Goal: Task Accomplishment & Management: Manage account settings

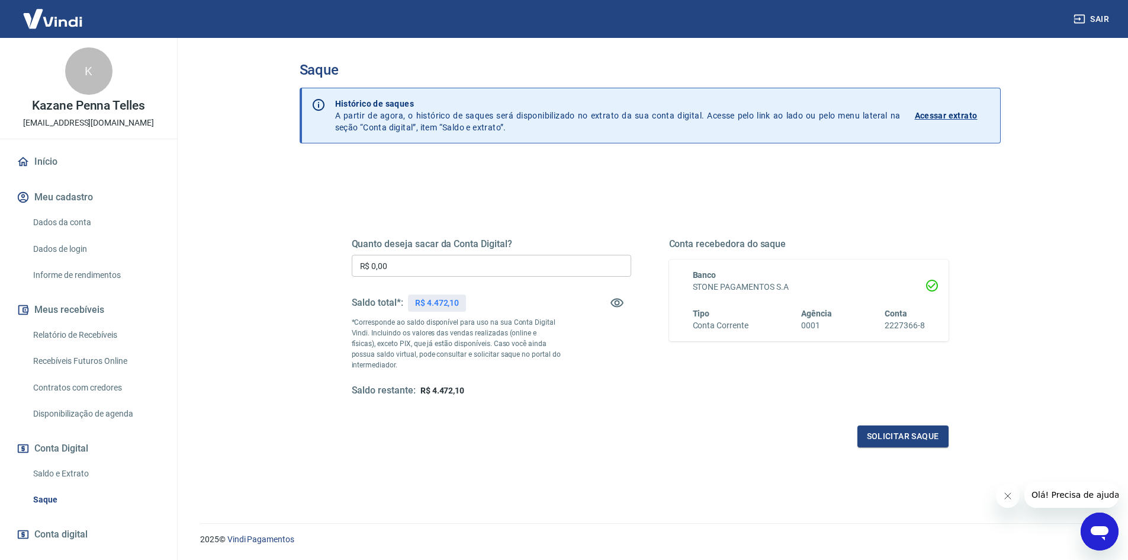
click at [483, 251] on div "Quanto deseja sacar da Conta Digital? R$ 0,00 ​ Saldo total*: R$ 4.472,10 *Corr…" at bounding box center [492, 317] width 280 height 159
click at [483, 259] on input "R$ 0,00" at bounding box center [492, 266] width 280 height 22
type input "R$ 4.470,00"
click at [922, 436] on button "Solicitar saque" at bounding box center [903, 436] width 91 height 22
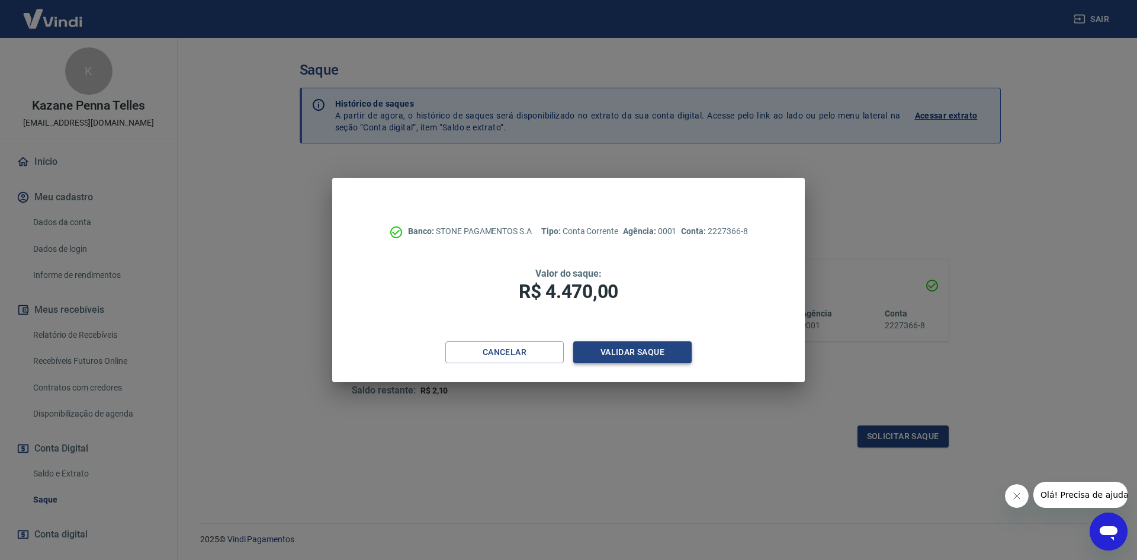
click at [615, 347] on button "Validar saque" at bounding box center [632, 352] width 118 height 22
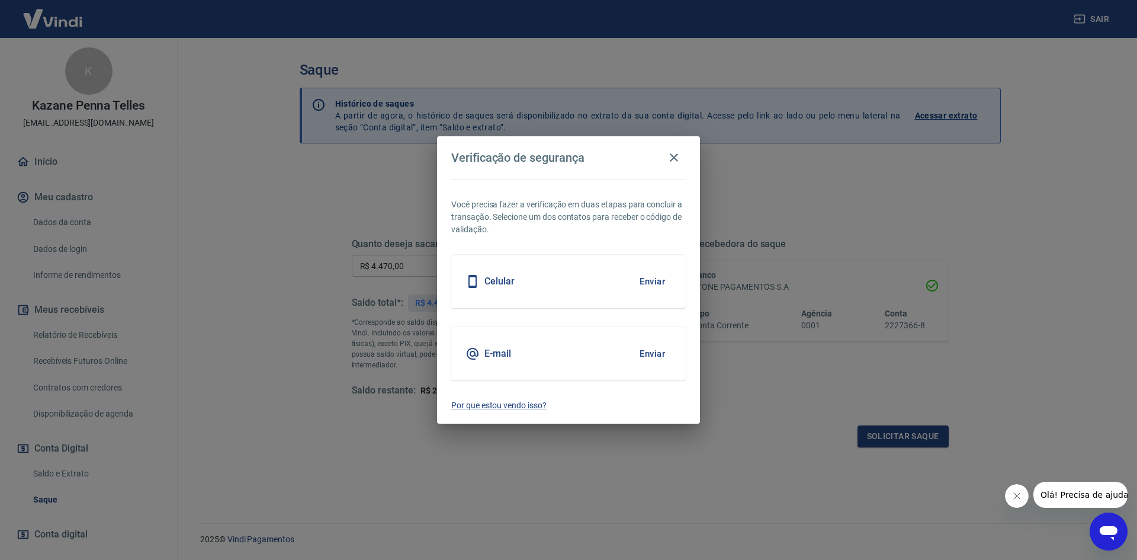
click at [649, 283] on button "Enviar" at bounding box center [652, 281] width 39 height 25
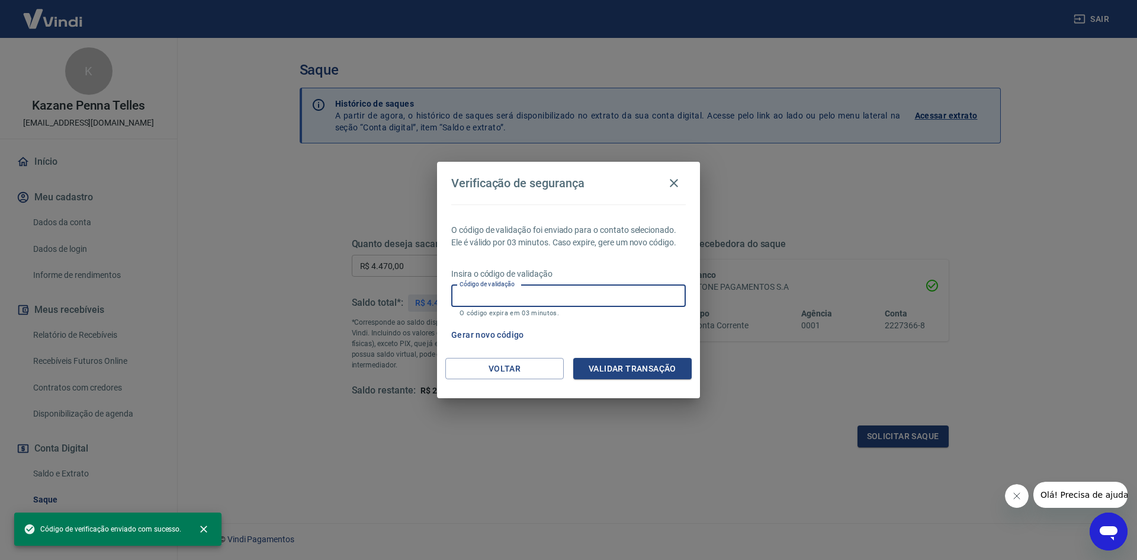
click at [628, 298] on input "Código de validação" at bounding box center [568, 296] width 235 height 22
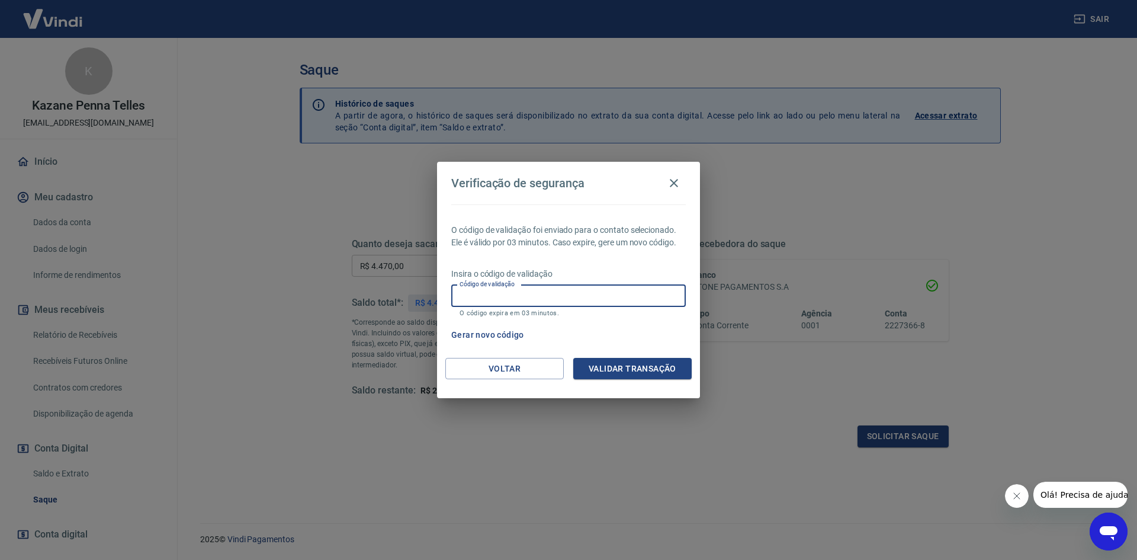
click at [627, 298] on input "Código de validação" at bounding box center [568, 296] width 235 height 22
click at [628, 322] on div "O código de validação foi enviado para o contato selecionado. Ele é válido por …" at bounding box center [568, 280] width 263 height 153
click at [540, 291] on input "Código de validação" at bounding box center [568, 296] width 235 height 22
click at [523, 293] on input "Código de validação" at bounding box center [568, 296] width 235 height 22
click at [673, 185] on icon "button" at bounding box center [674, 183] width 14 height 14
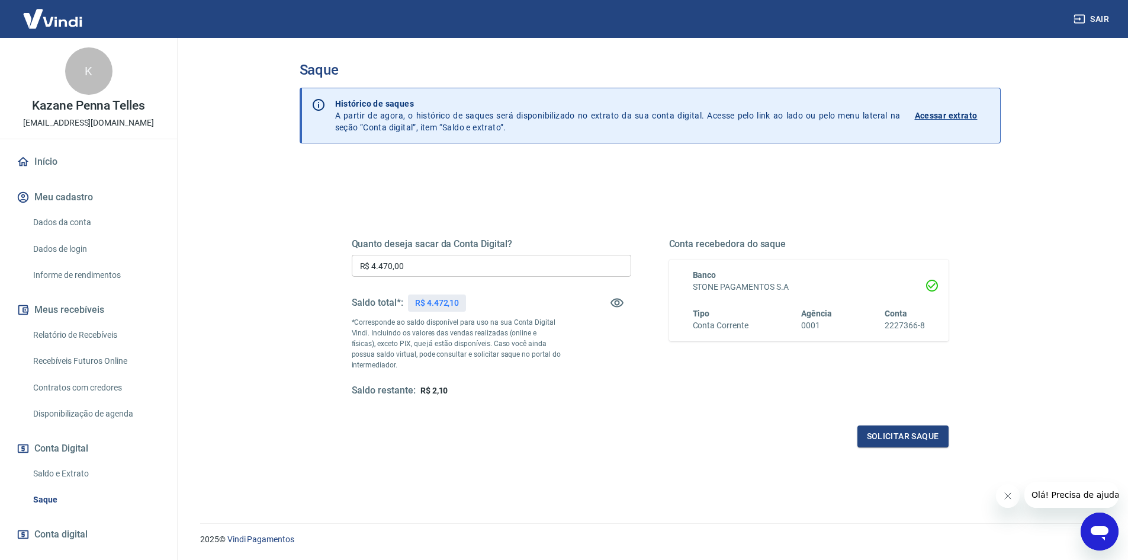
click at [82, 241] on link "Dados de login" at bounding box center [95, 249] width 134 height 24
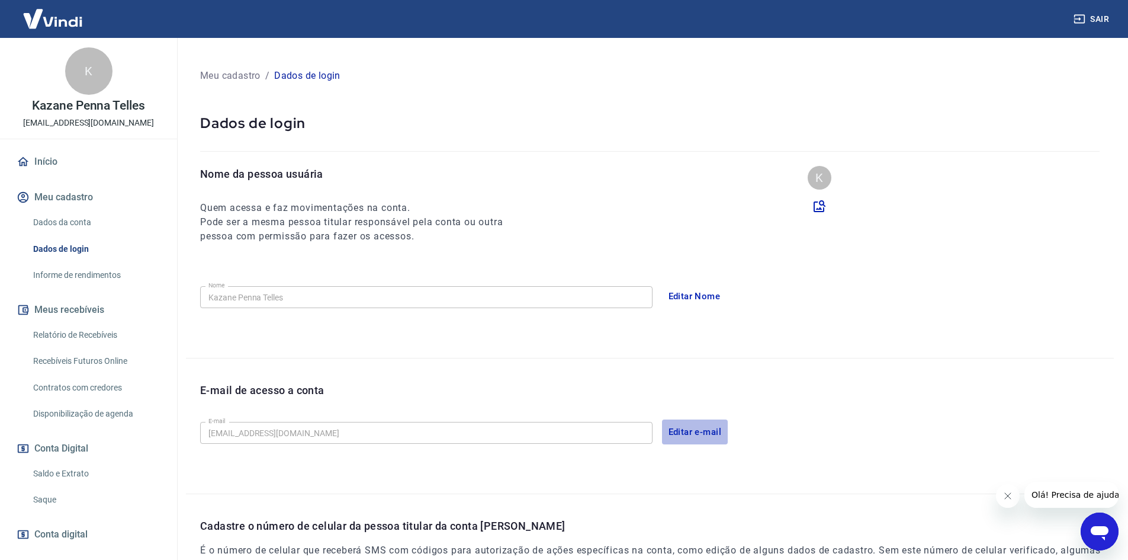
click at [679, 434] on button "Editar e-mail" at bounding box center [695, 431] width 66 height 25
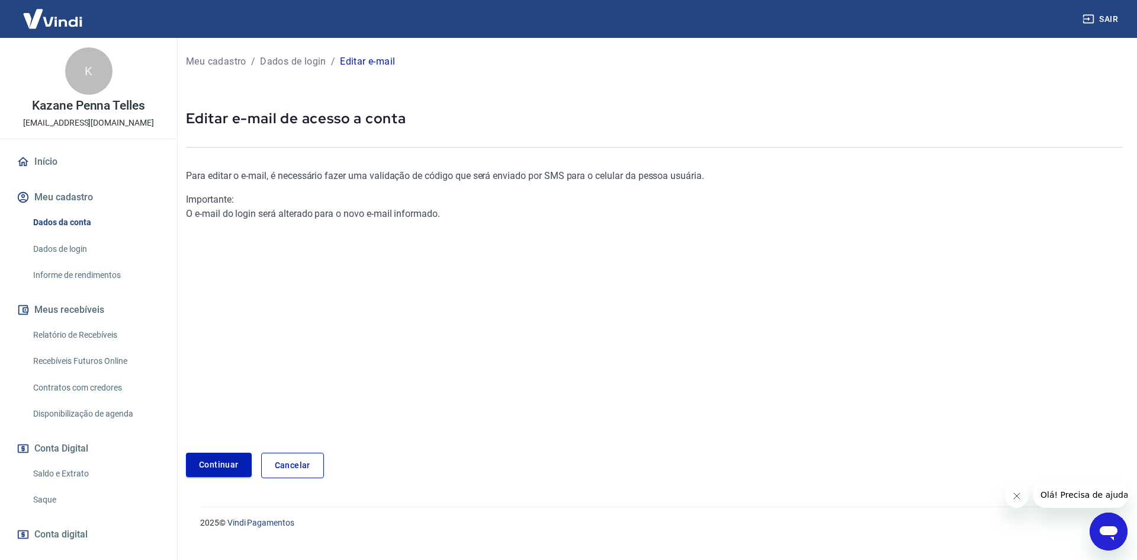
click at [202, 456] on link "Continuar" at bounding box center [219, 465] width 66 height 24
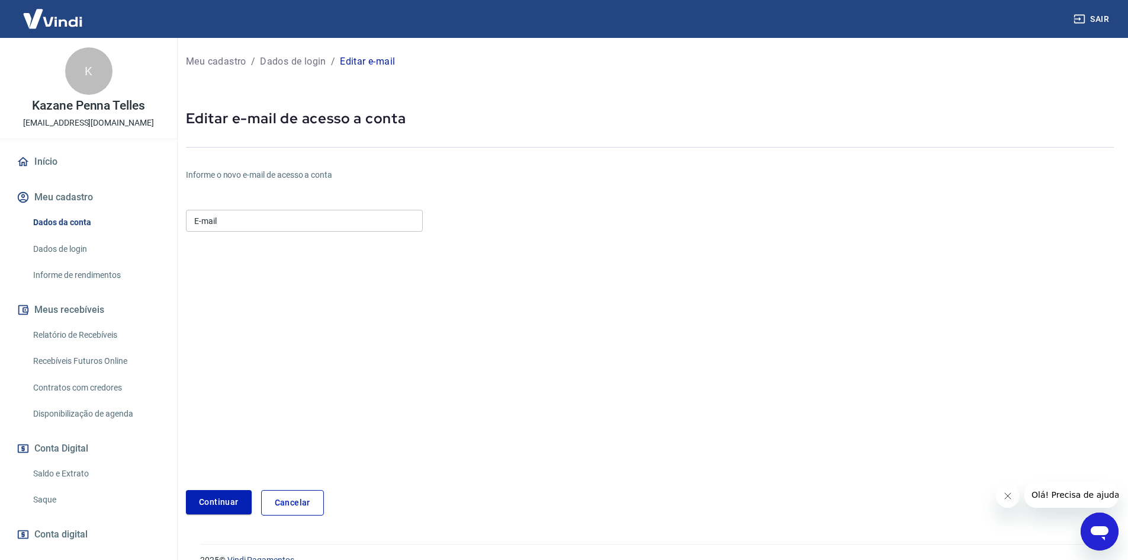
click at [256, 225] on input "E-mail" at bounding box center [304, 221] width 237 height 22
type input "[EMAIL_ADDRESS][DOMAIN_NAME]"
click at [206, 504] on button "Continuar" at bounding box center [219, 502] width 66 height 24
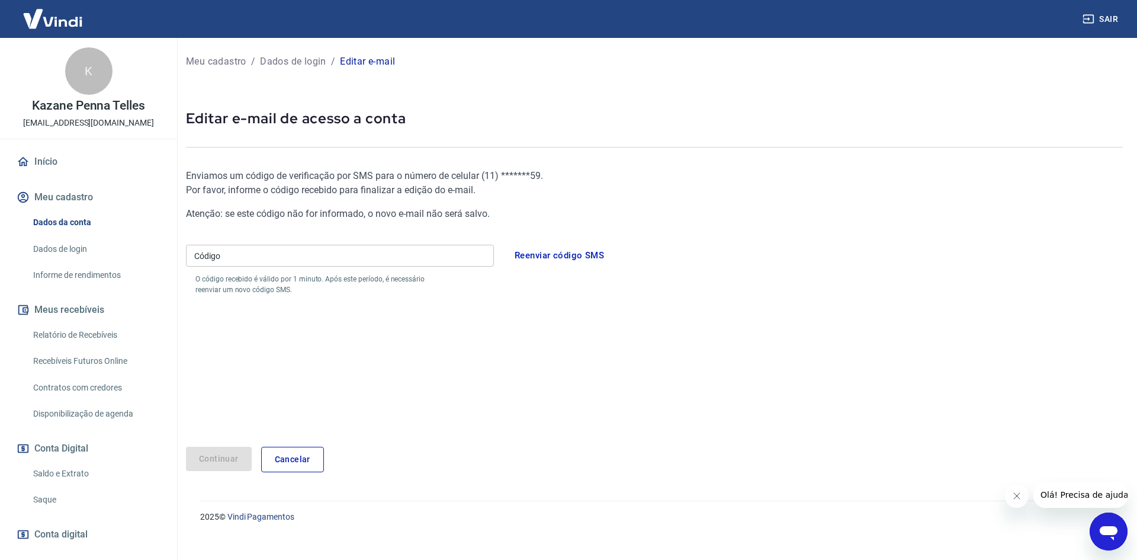
click at [306, 259] on input "Código" at bounding box center [340, 256] width 308 height 22
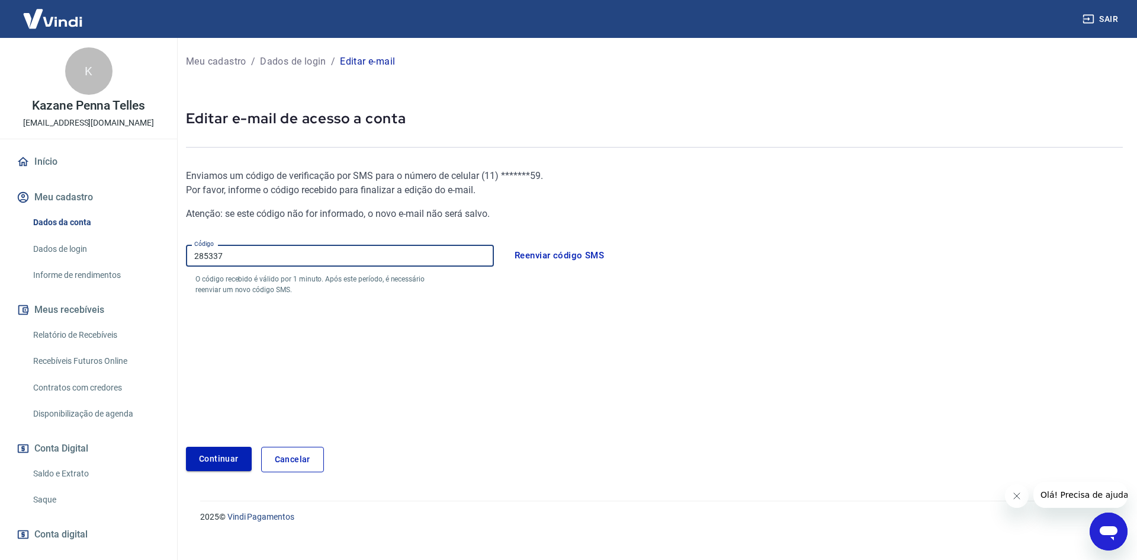
type input "285337"
click at [204, 462] on button "Continuar" at bounding box center [219, 459] width 66 height 24
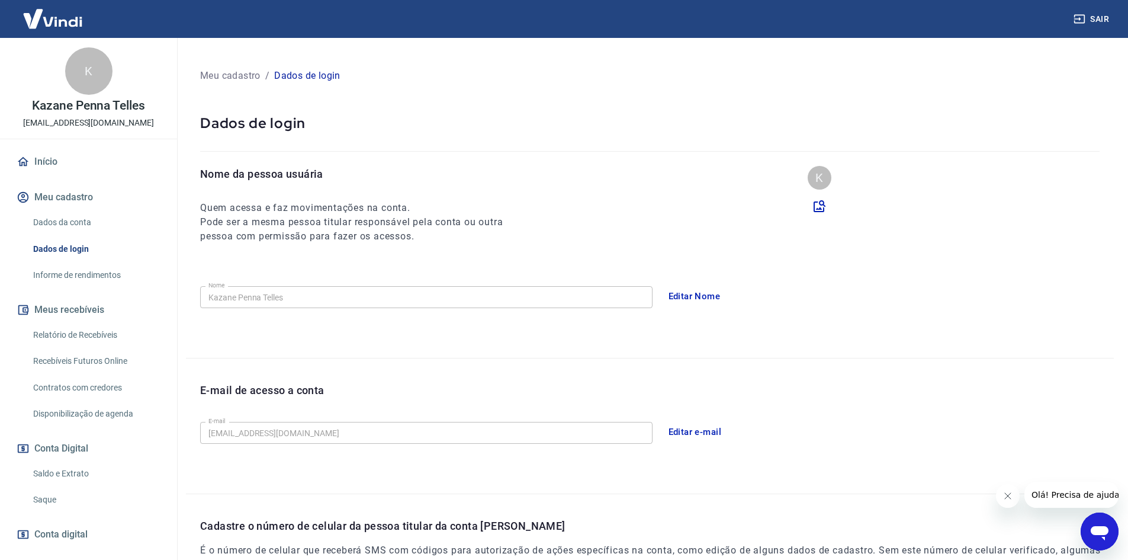
click at [44, 499] on link "Saque" at bounding box center [95, 499] width 134 height 24
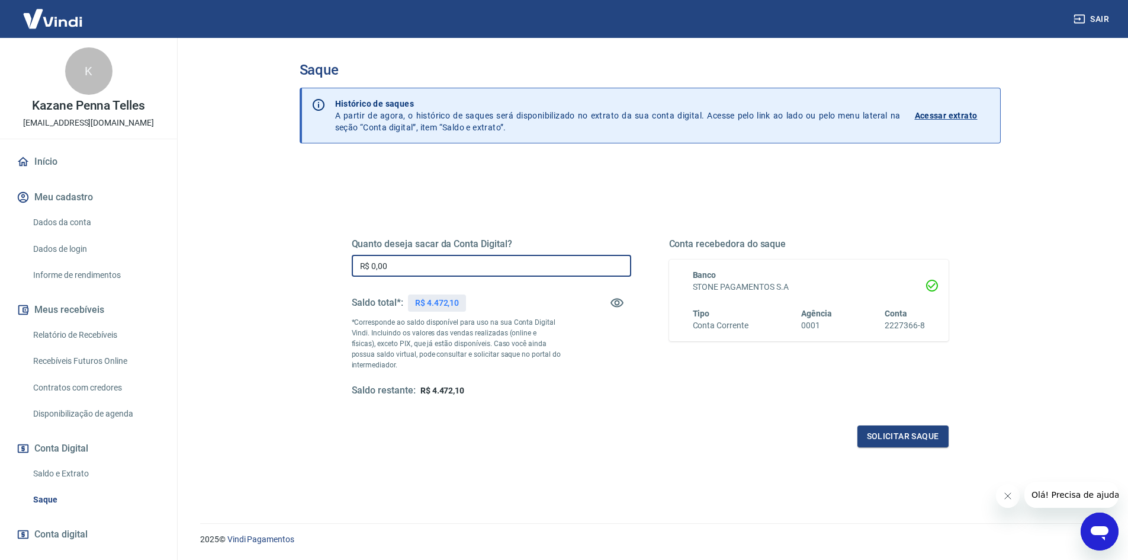
click at [526, 272] on input "R$ 0,00" at bounding box center [492, 266] width 280 height 22
type input "R$ 4.470,00"
click at [918, 441] on button "Solicitar saque" at bounding box center [903, 436] width 91 height 22
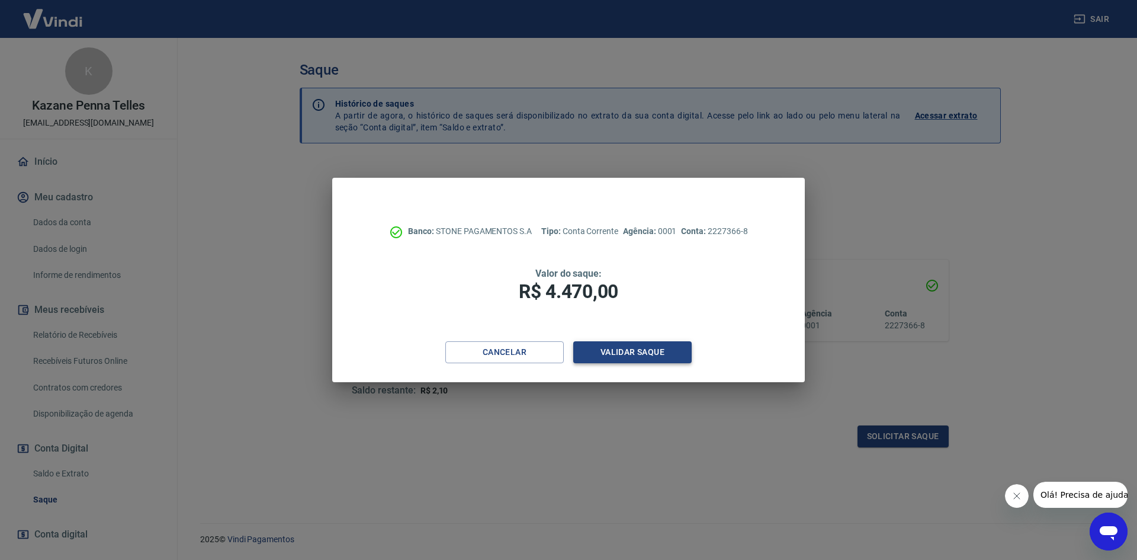
click at [625, 347] on button "Validar saque" at bounding box center [632, 352] width 118 height 22
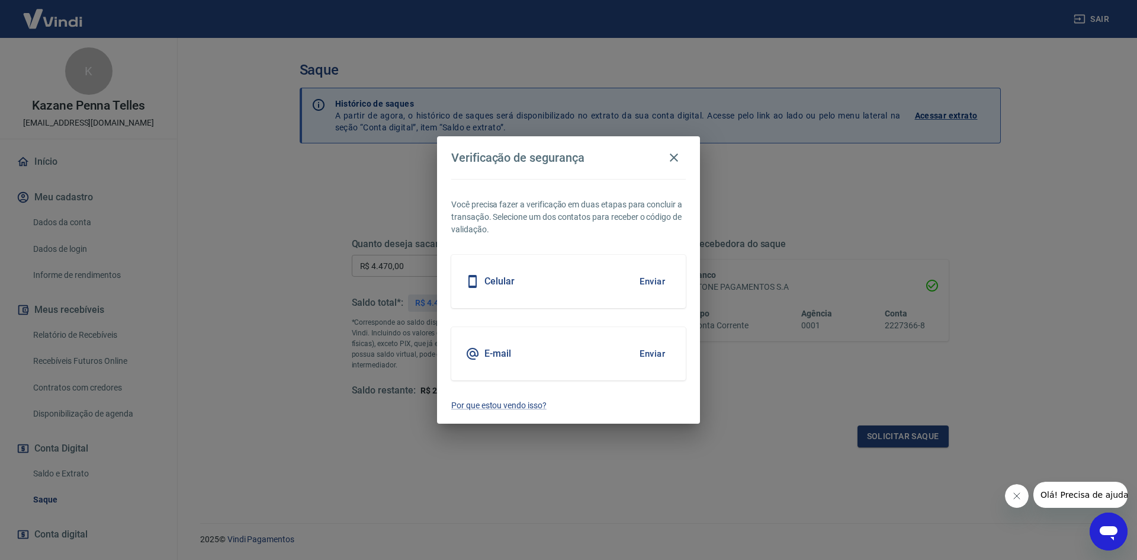
click at [661, 354] on button "Enviar" at bounding box center [652, 353] width 39 height 25
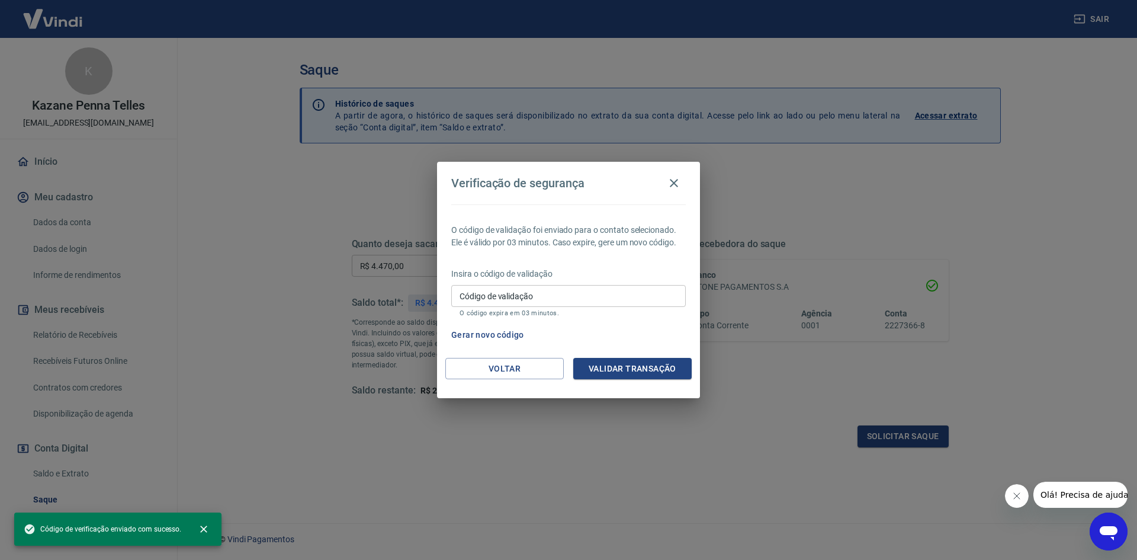
click at [535, 289] on input "Código de validação" at bounding box center [568, 296] width 235 height 22
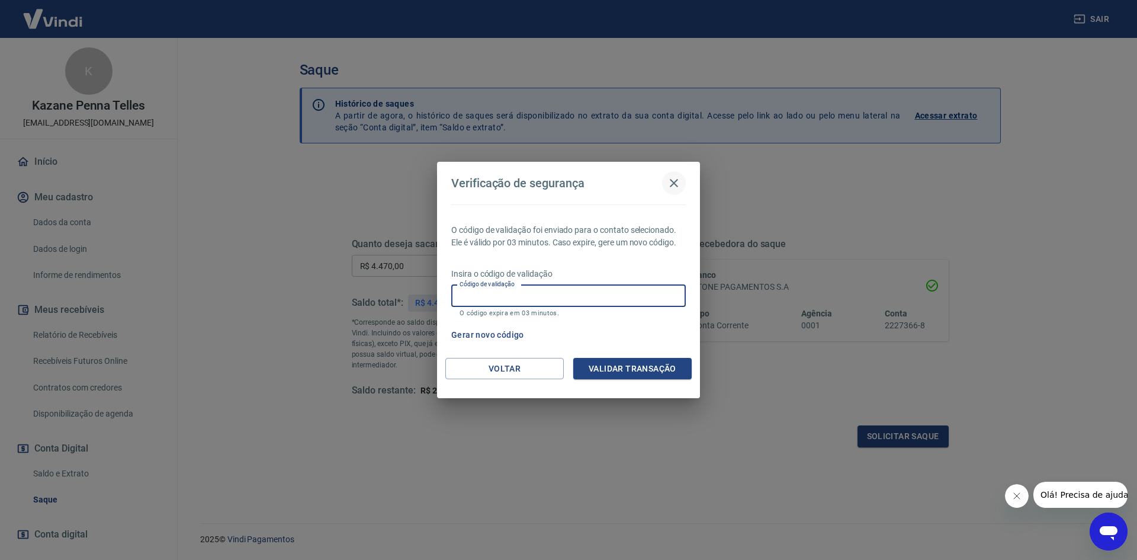
click at [675, 181] on icon "button" at bounding box center [674, 183] width 14 height 14
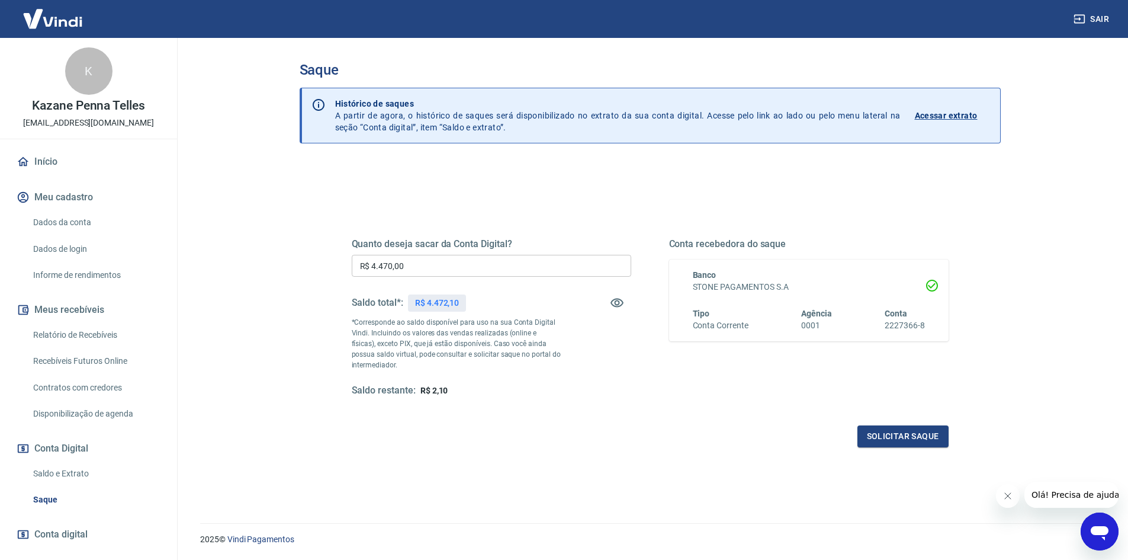
click at [1090, 522] on icon "Abrir janela de mensagens" at bounding box center [1099, 531] width 21 height 21
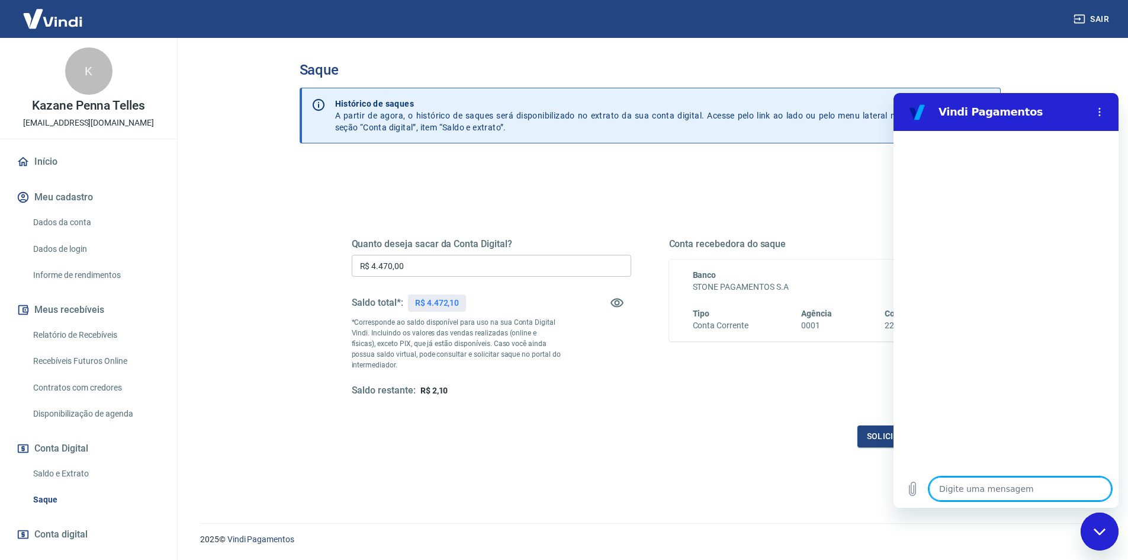
click at [1000, 495] on textarea at bounding box center [1020, 489] width 182 height 24
type textarea "b"
type textarea "x"
type textarea "bo"
type textarea "x"
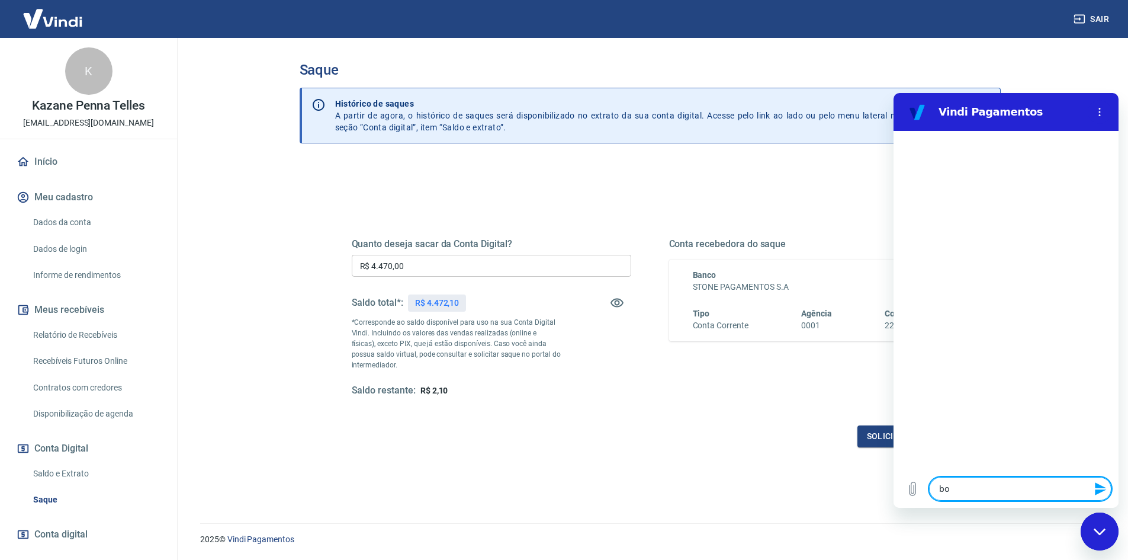
type textarea "boa"
type textarea "x"
type textarea "boa"
type textarea "x"
type textarea "boa t"
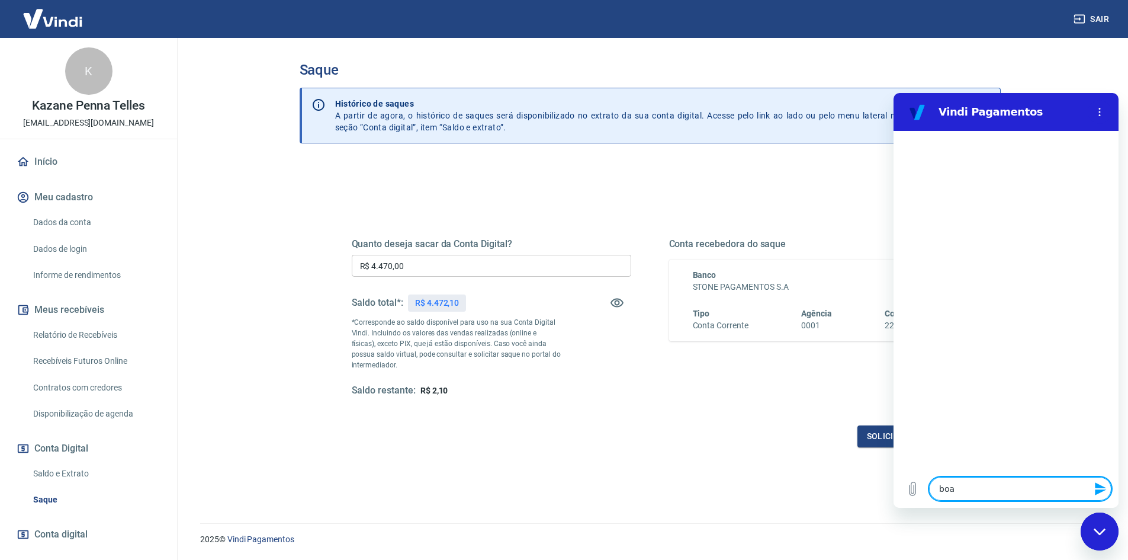
type textarea "x"
type textarea "boa ta"
type textarea "x"
type textarea "boa tar"
type textarea "x"
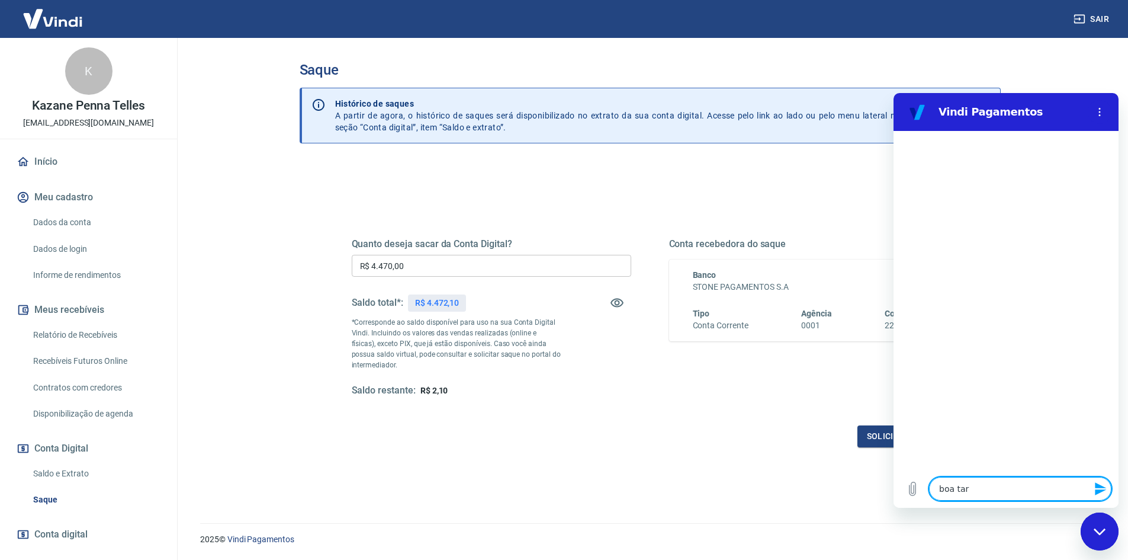
type textarea "boa tard"
type textarea "x"
type textarea "boa tarde"
type textarea "x"
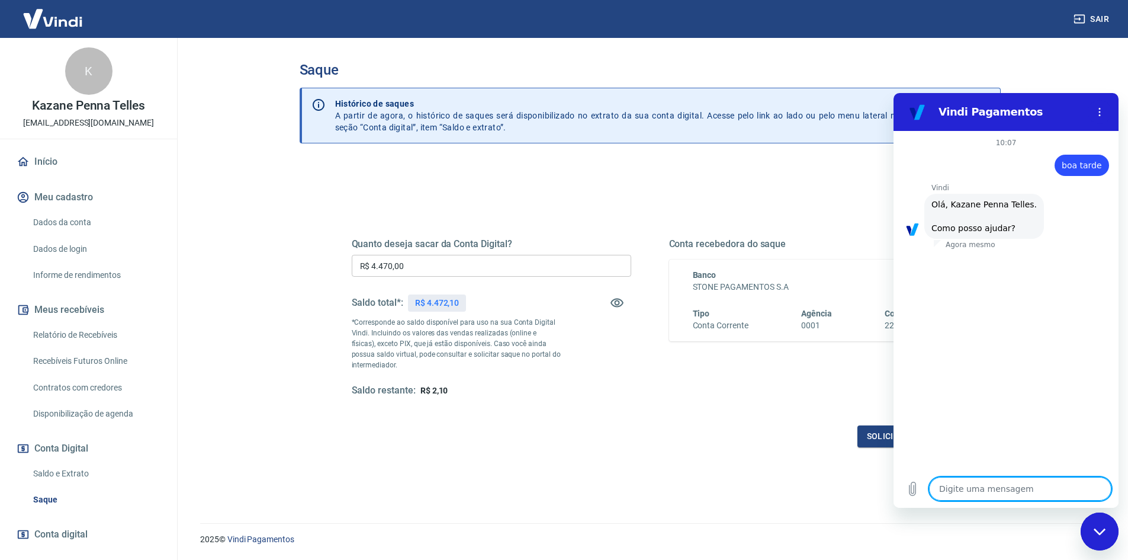
scroll to position [28, 0]
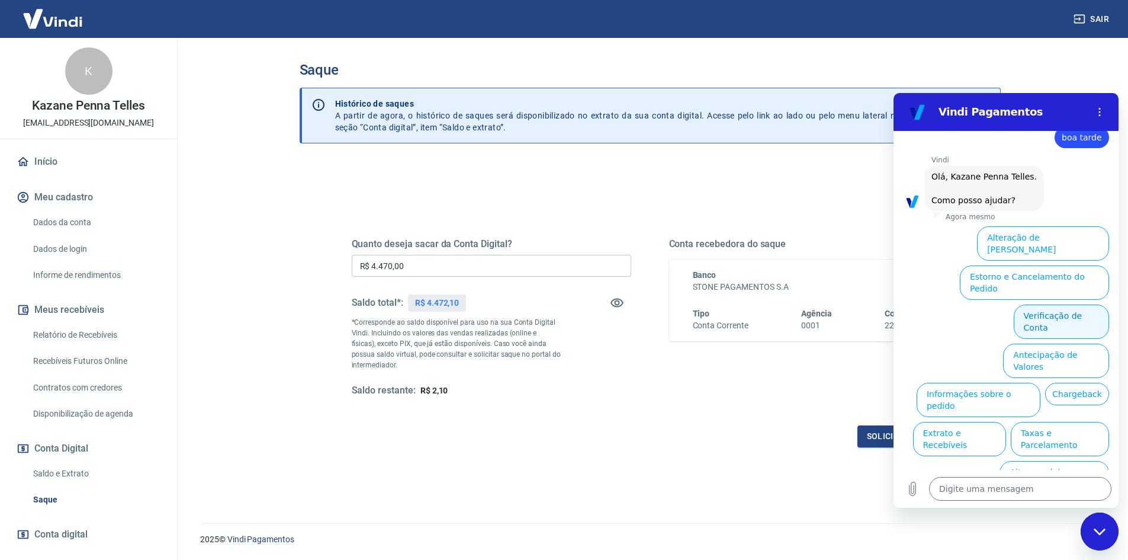
click at [1027, 304] on button "Verificação de Conta" at bounding box center [1061, 321] width 95 height 34
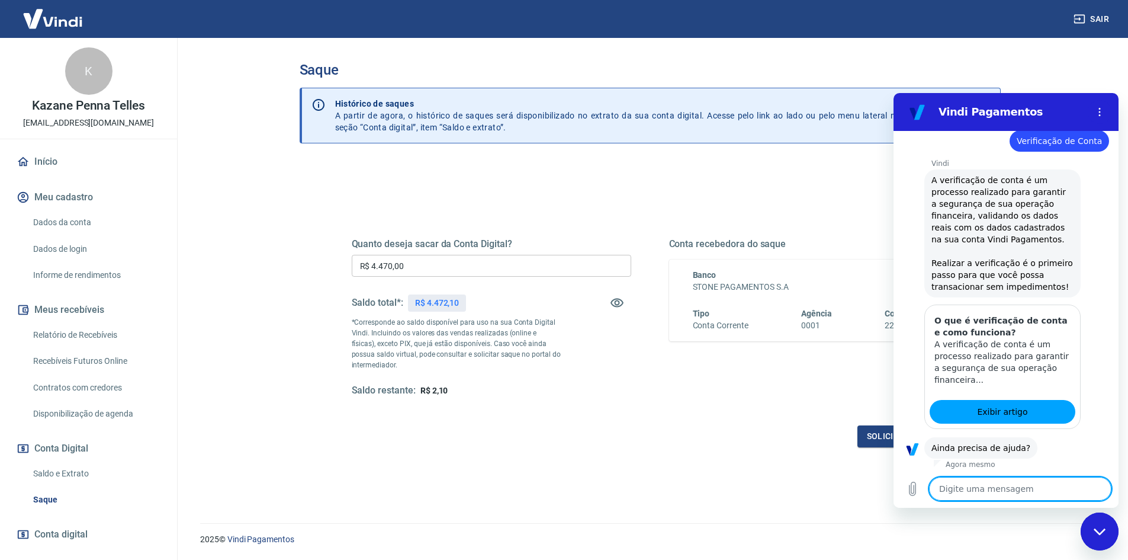
scroll to position [145, 0]
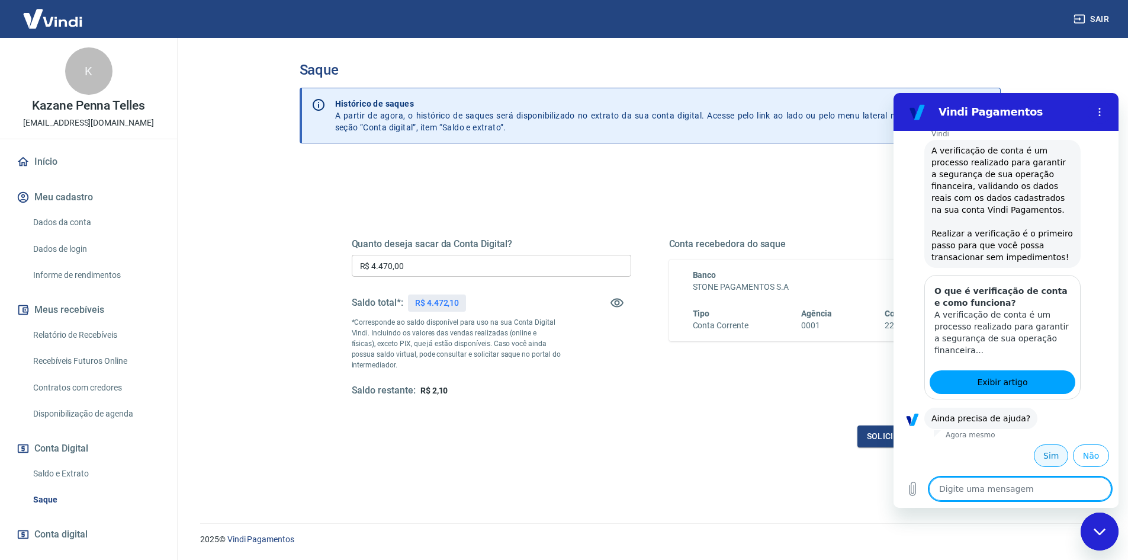
click at [1048, 451] on button "Sim" at bounding box center [1051, 455] width 34 height 23
type textarea "x"
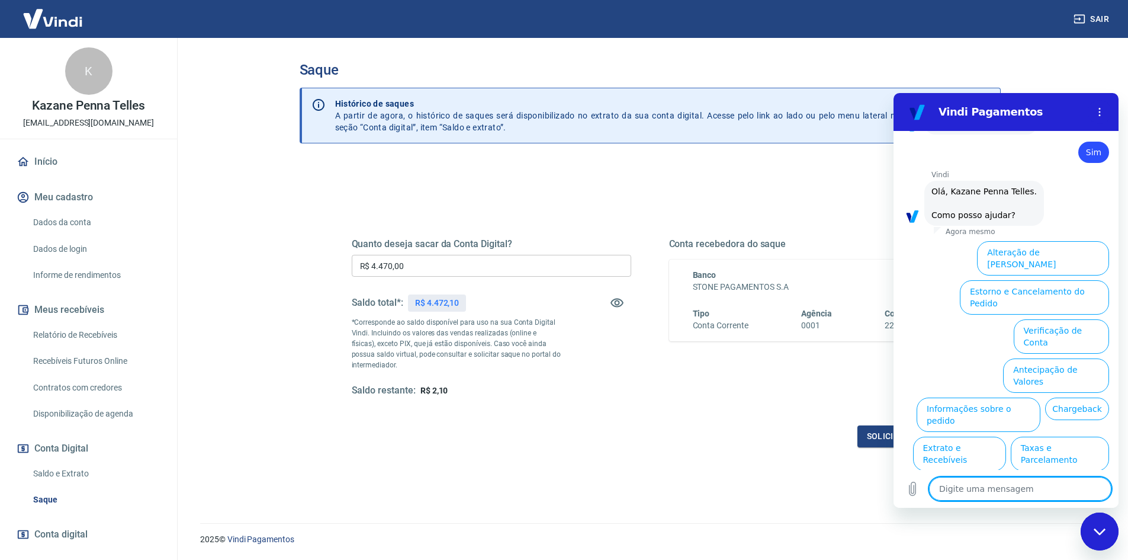
scroll to position [454, 0]
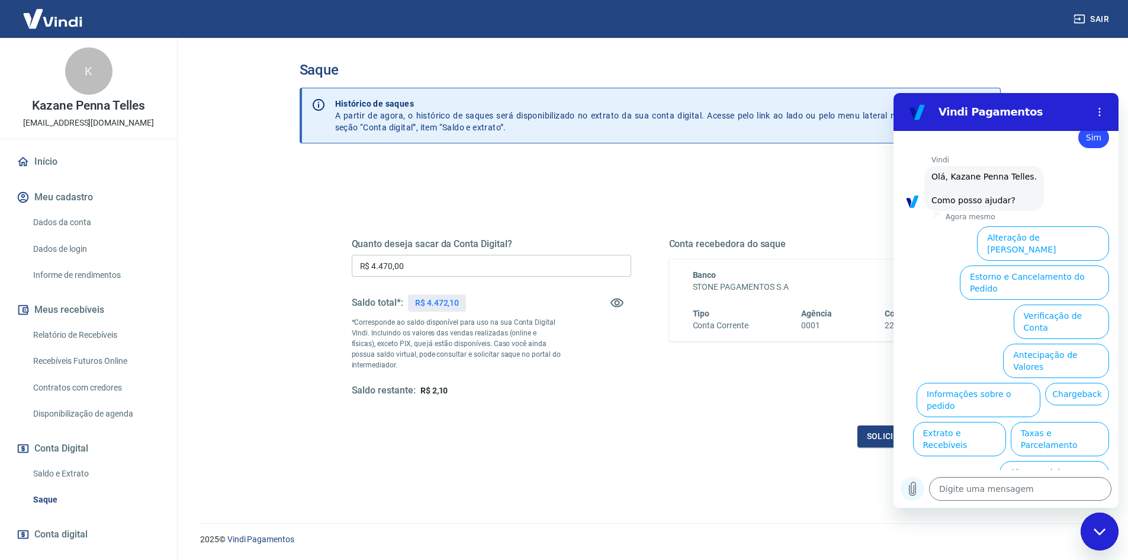
click at [915, 486] on icon "Carregar arquivo" at bounding box center [913, 489] width 14 height 14
click at [641, 460] on div "Quanto deseja sacar da Conta Digital? R$ 4.470,00 ​ Saldo total*: R$ 4.472,10 *…" at bounding box center [650, 323] width 625 height 275
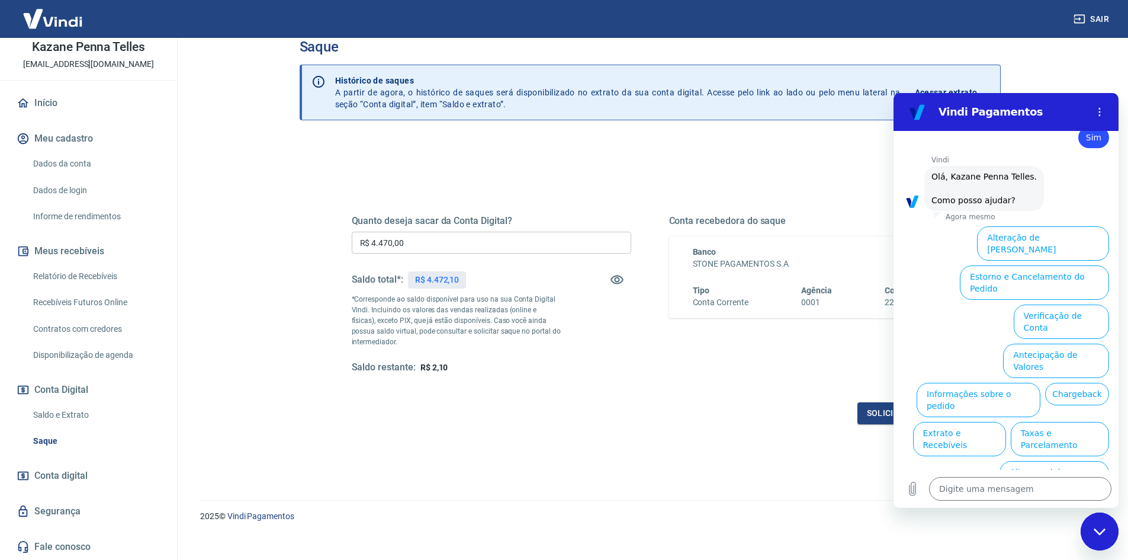
scroll to position [36, 0]
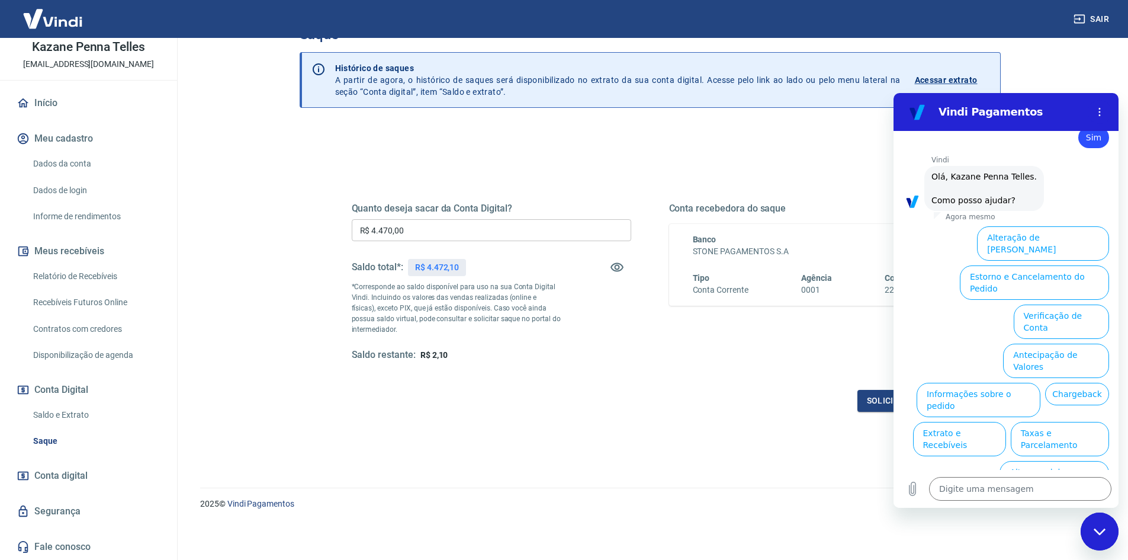
click at [58, 548] on link "Fale conosco" at bounding box center [88, 547] width 149 height 26
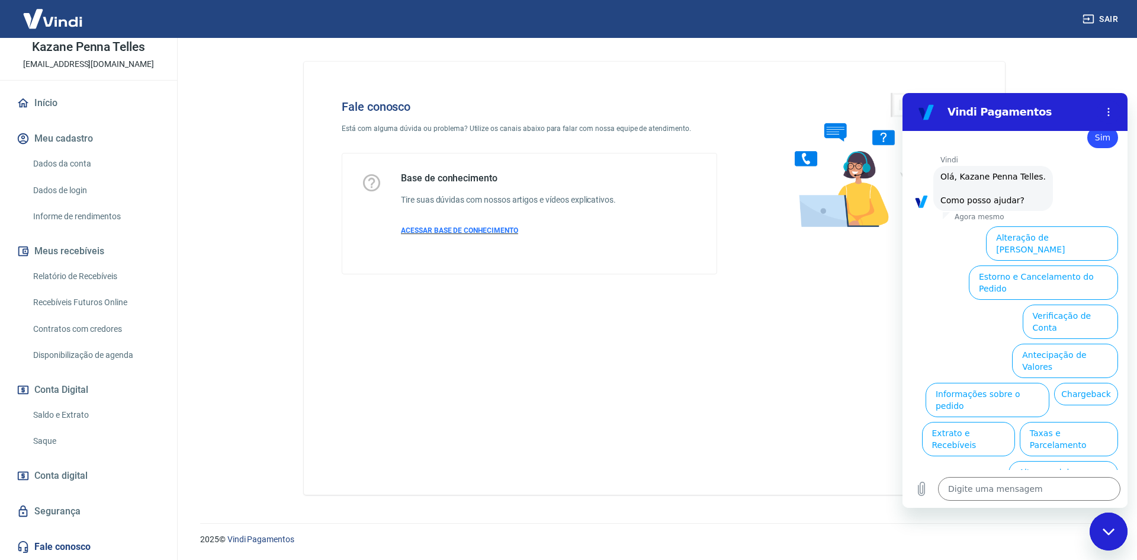
click at [513, 228] on span "ACESSAR BASE DE CONHECIMENTO" at bounding box center [459, 230] width 117 height 8
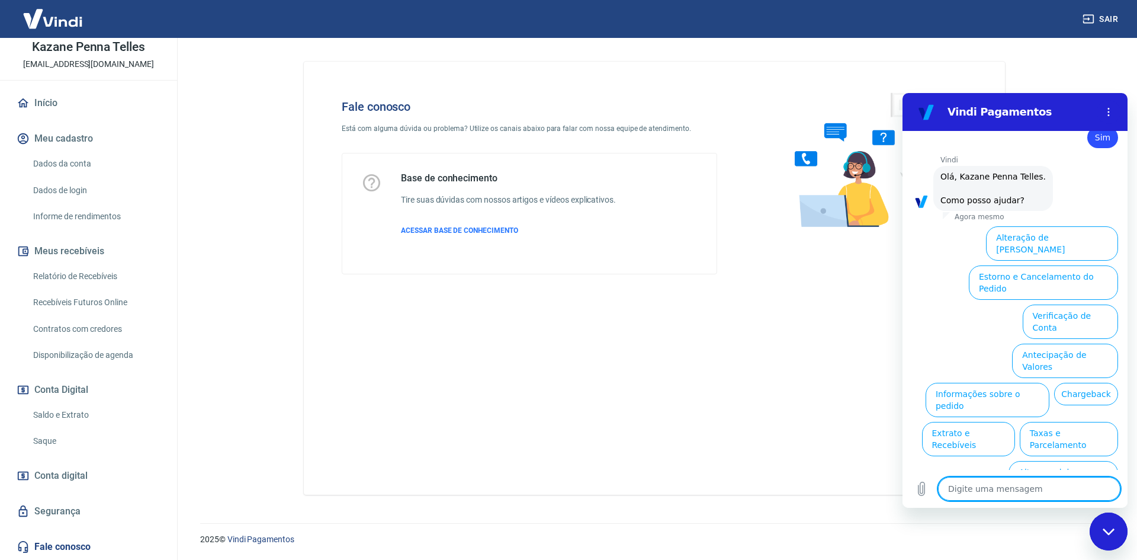
click at [986, 490] on textarea at bounding box center [1029, 489] width 182 height 24
type textarea "p"
type textarea "x"
type textarea "pr"
type textarea "x"
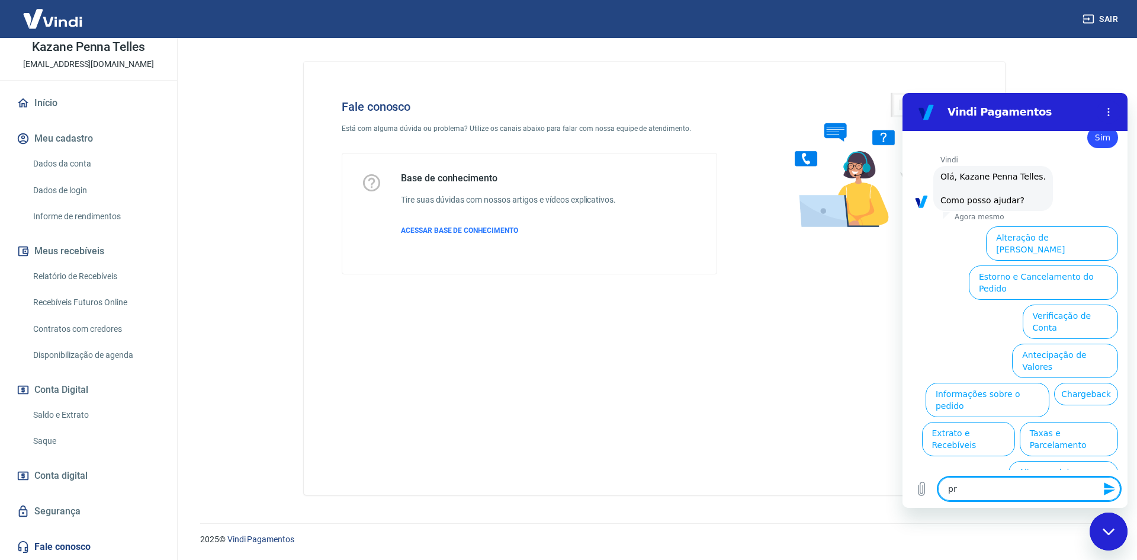
type textarea "pre"
type textarea "x"
type textarea "prec"
type textarea "x"
type textarea "preci"
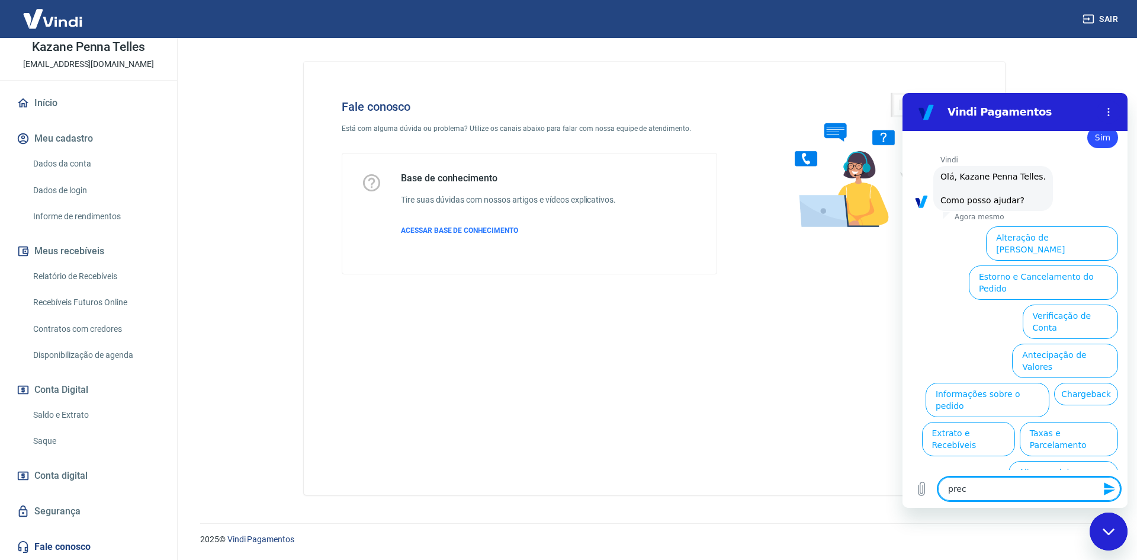
type textarea "x"
type textarea "precis"
type textarea "x"
type textarea "preciso"
type textarea "x"
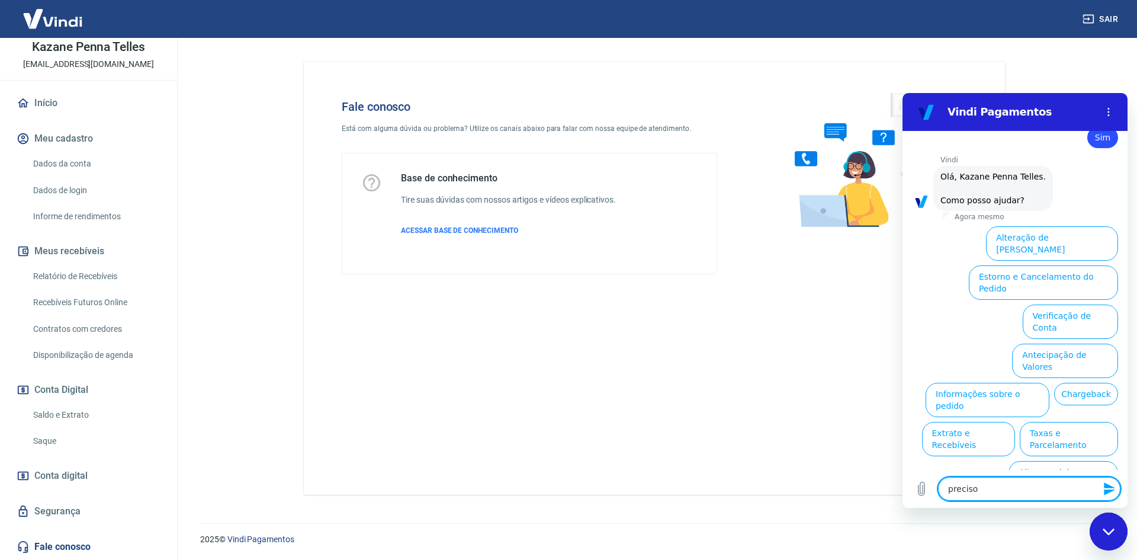
type textarea "preciso"
type textarea "x"
type textarea "preciso d"
type textarea "x"
type textarea "preciso de"
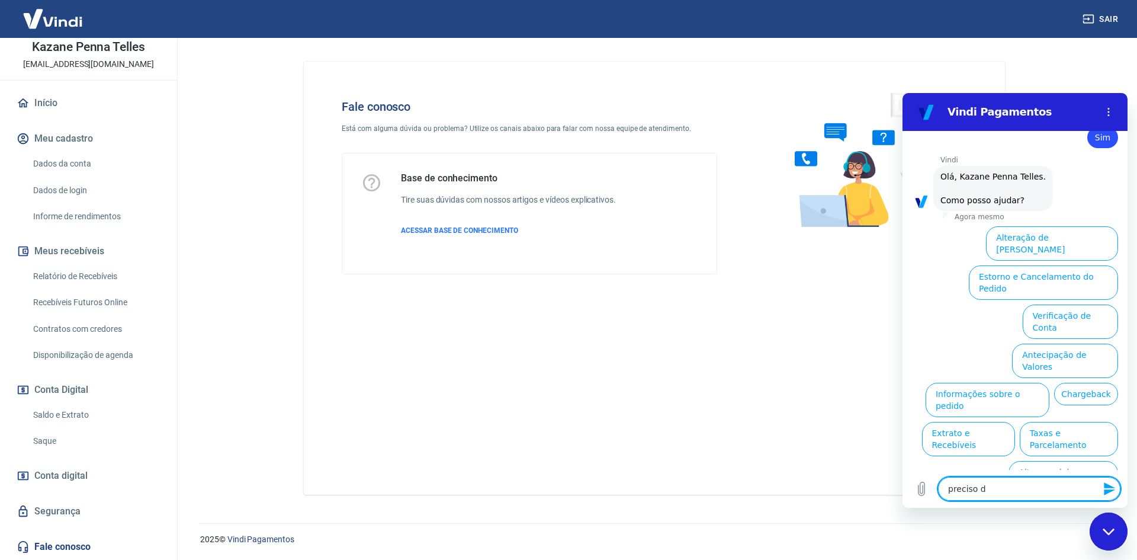
type textarea "x"
type textarea "preciso de"
type textarea "x"
type textarea "preciso de a"
type textarea "x"
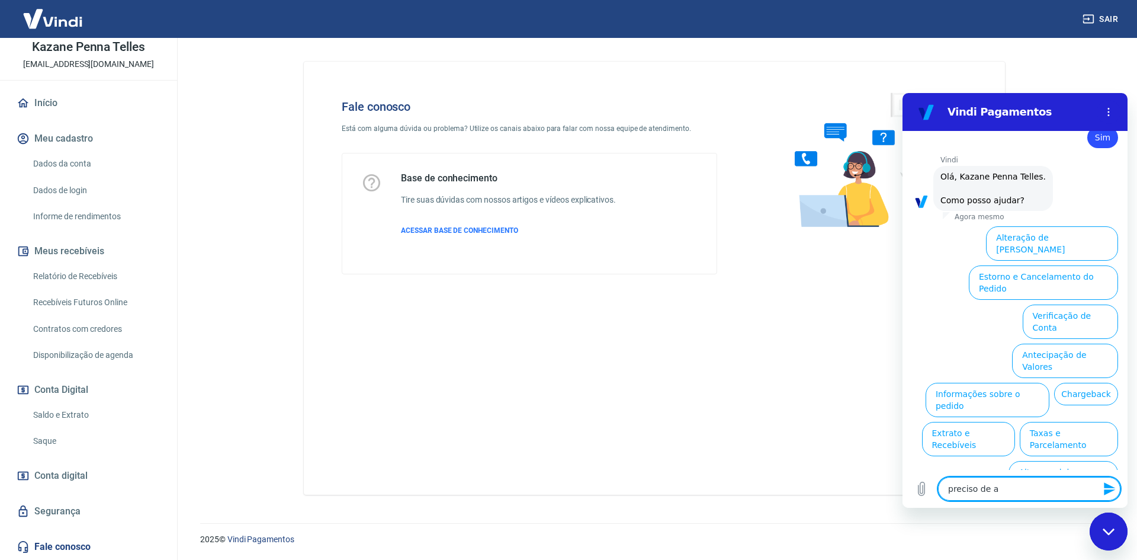
type textarea "preciso de aj"
type textarea "x"
type textarea "preciso de aju"
type textarea "x"
type textarea "preciso de ajud"
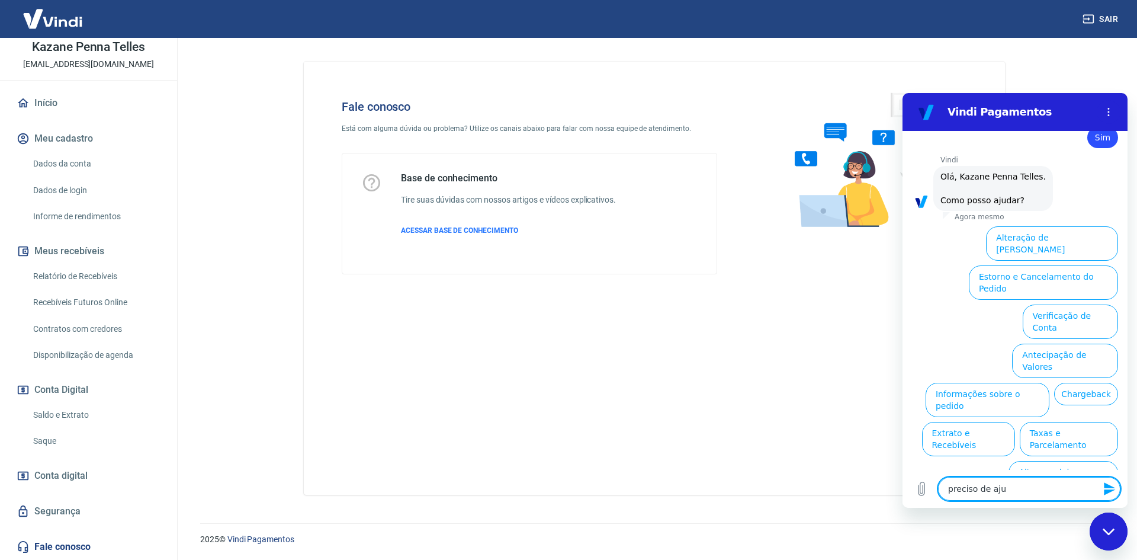
type textarea "x"
type textarea "preciso de ajuda"
type textarea "x"
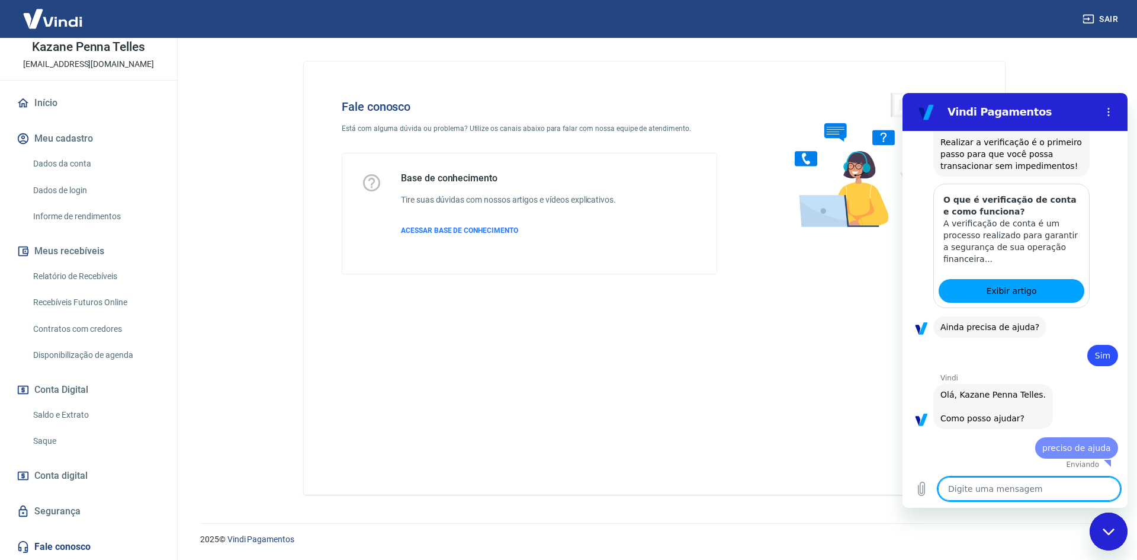
type textarea "x"
type textarea "n"
type textarea "x"
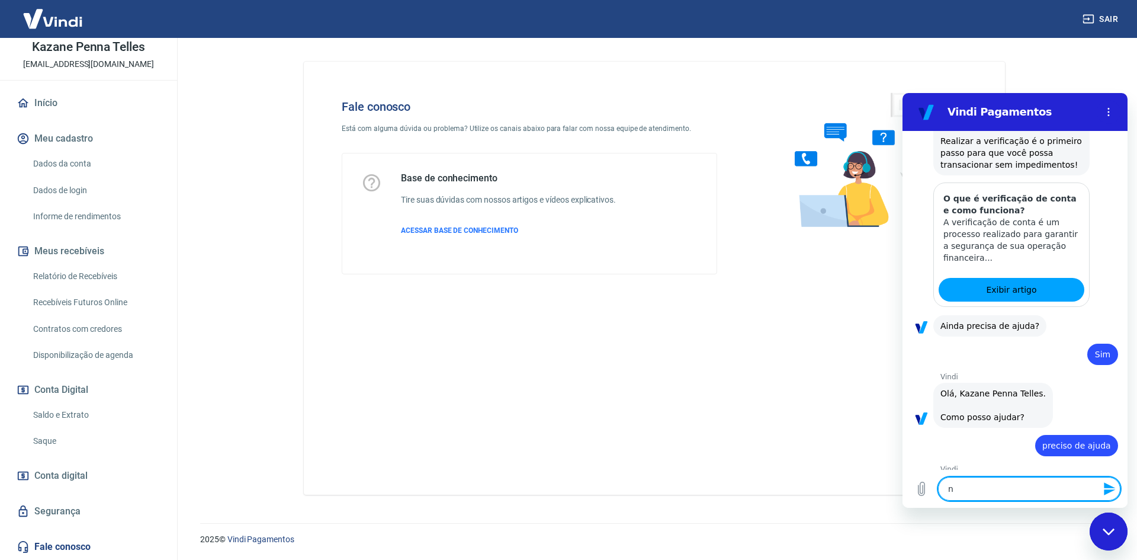
type textarea "nã"
type textarea "x"
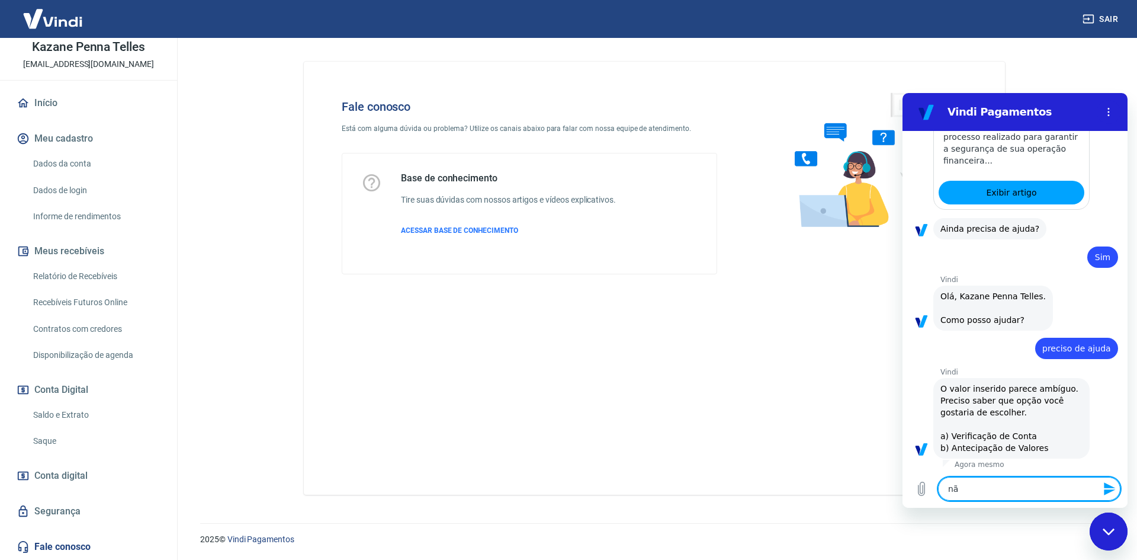
type textarea "não"
type textarea "x"
type textarea "não"
type textarea "x"
type textarea "não e"
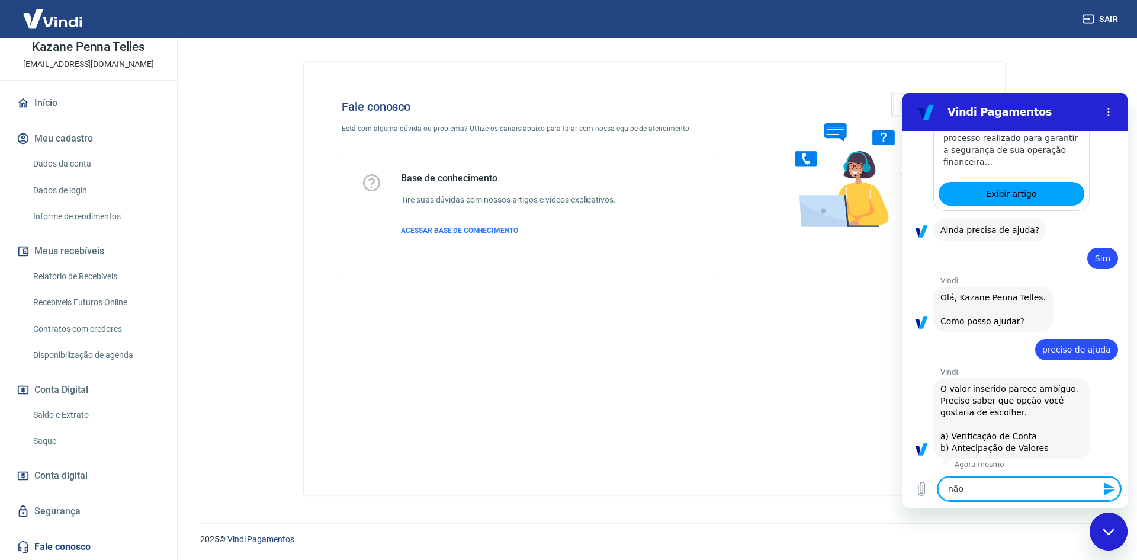
type textarea "x"
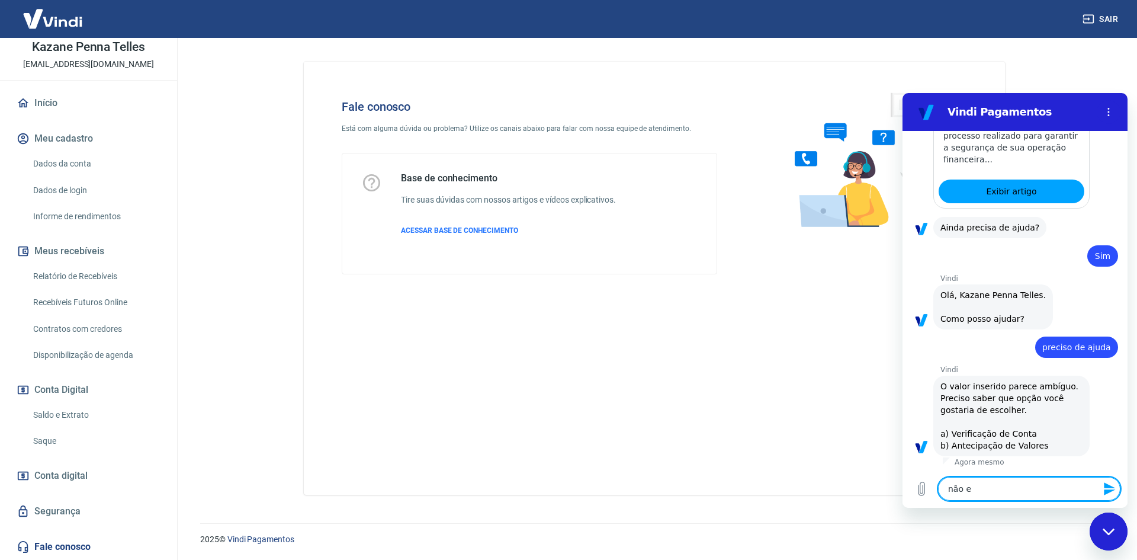
type textarea "não es"
type textarea "x"
type textarea "não esr"
type textarea "x"
type textarea "não esro"
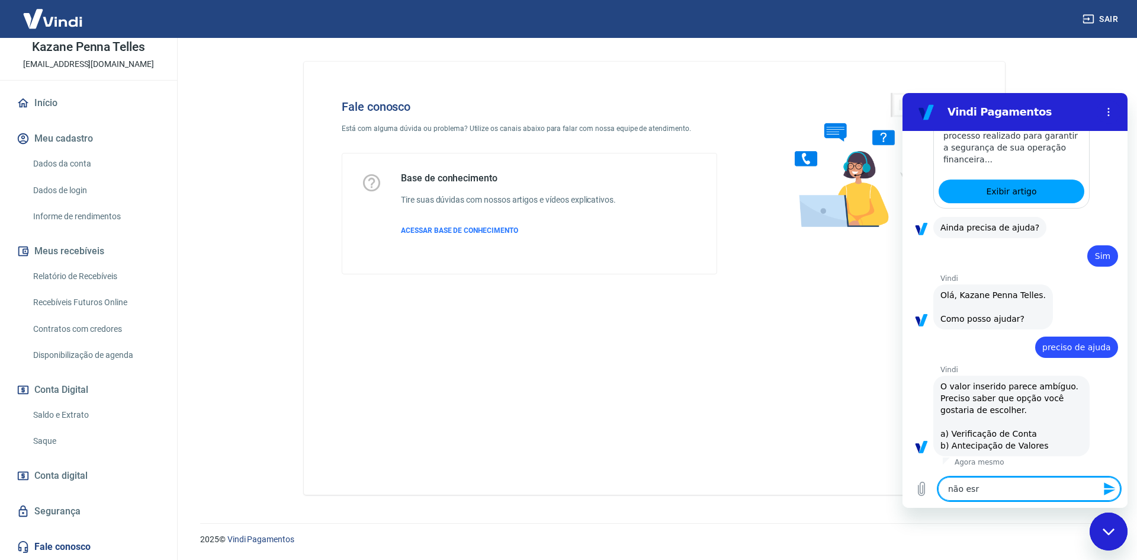
type textarea "x"
type textarea "não esrou"
type textarea "x"
type textarea "não esro"
type textarea "x"
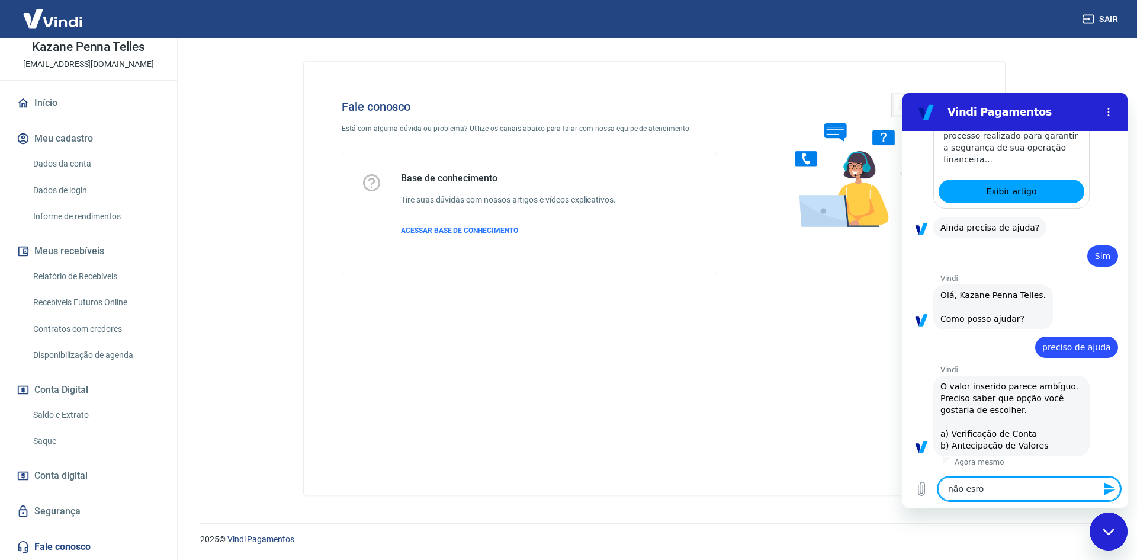
type textarea "não esr"
type textarea "x"
type textarea "não es"
type textarea "x"
type textarea "não est"
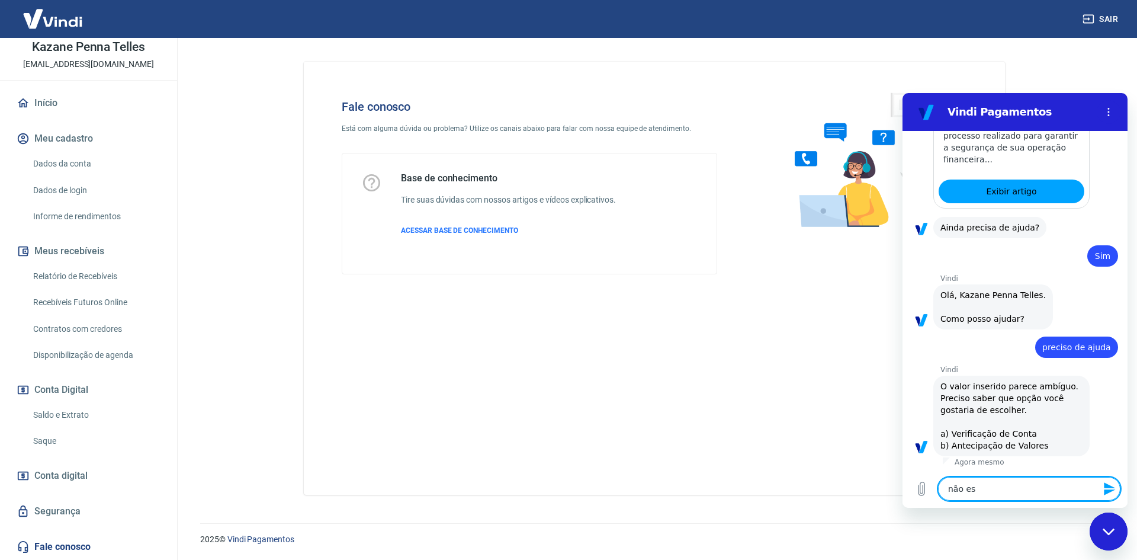
type textarea "x"
type textarea "não esto"
type textarea "x"
type textarea "não estou"
type textarea "x"
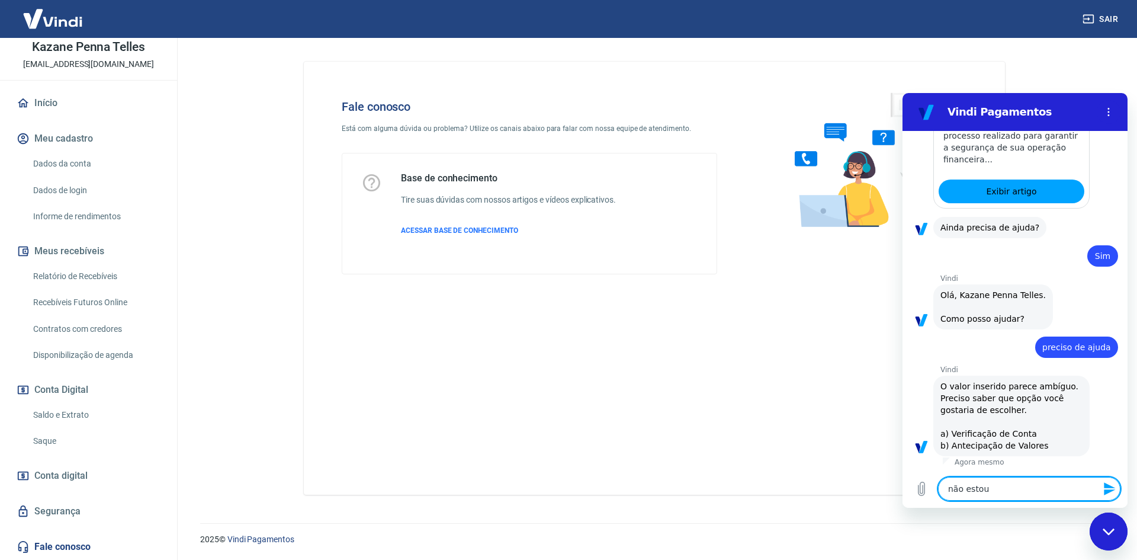
type textarea "não estou"
type textarea "x"
type textarea "não estou r"
type textarea "x"
type textarea "não estou re"
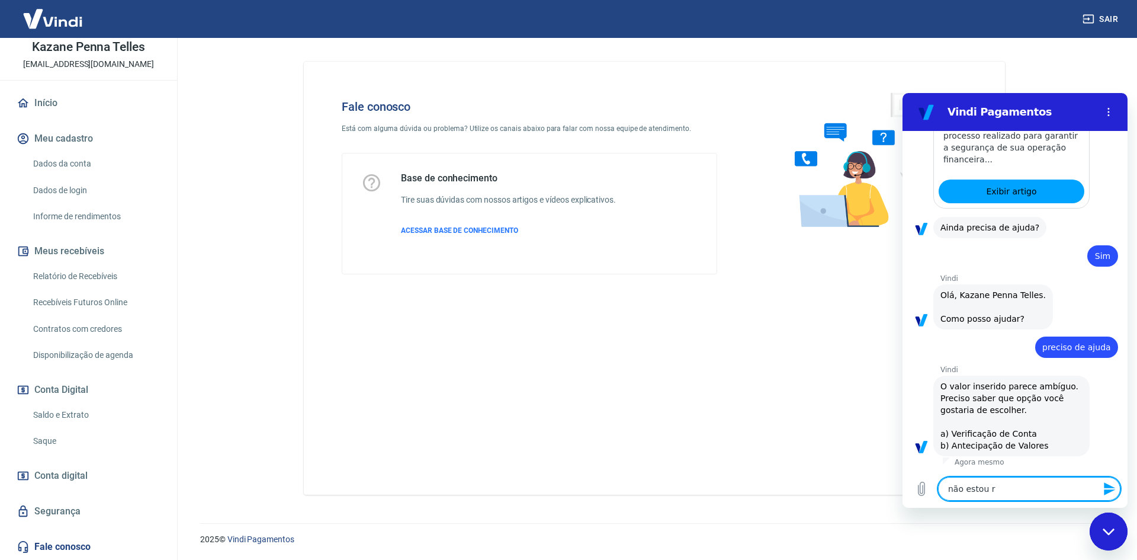
type textarea "x"
type textarea "não estou rec"
type textarea "x"
type textarea "não estou rece"
type textarea "x"
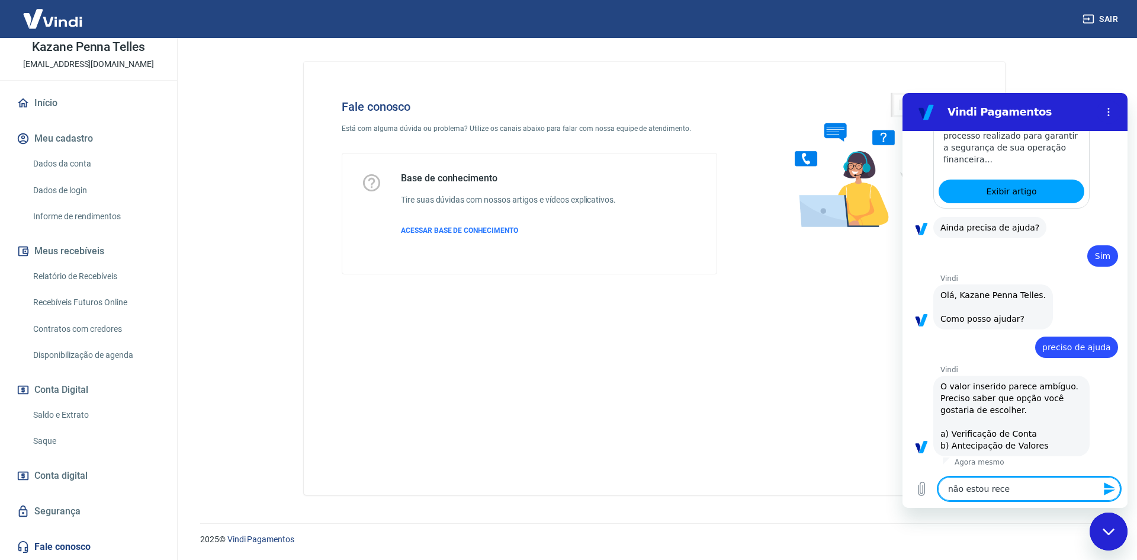
type textarea "não estou receb"
type textarea "x"
type textarea "não estou recebe"
type textarea "x"
type textarea "não estou receben"
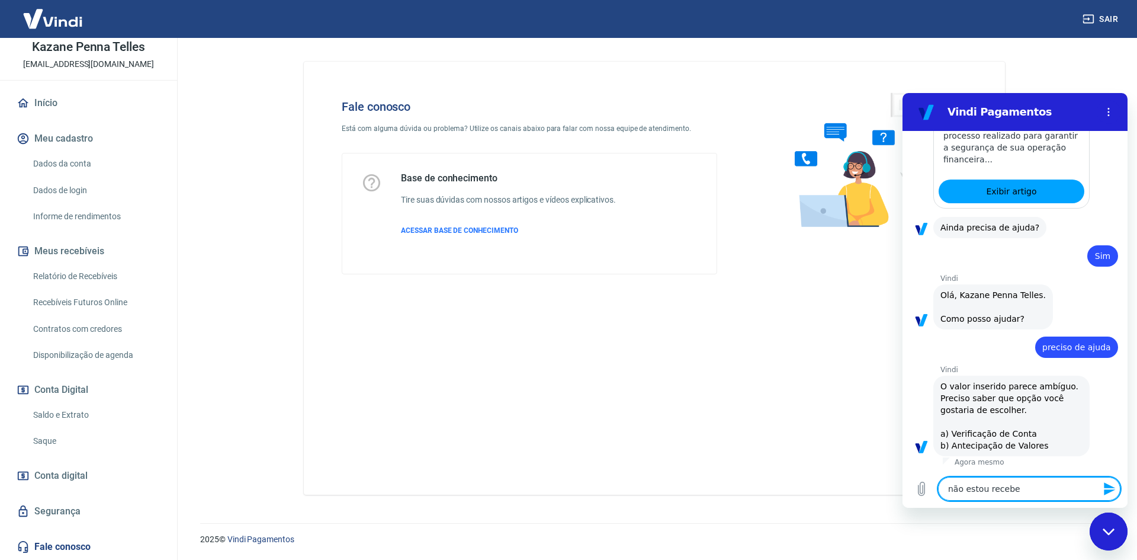
type textarea "x"
type textarea "não estou recebend"
type textarea "x"
type textarea "não estou recebendo"
type textarea "x"
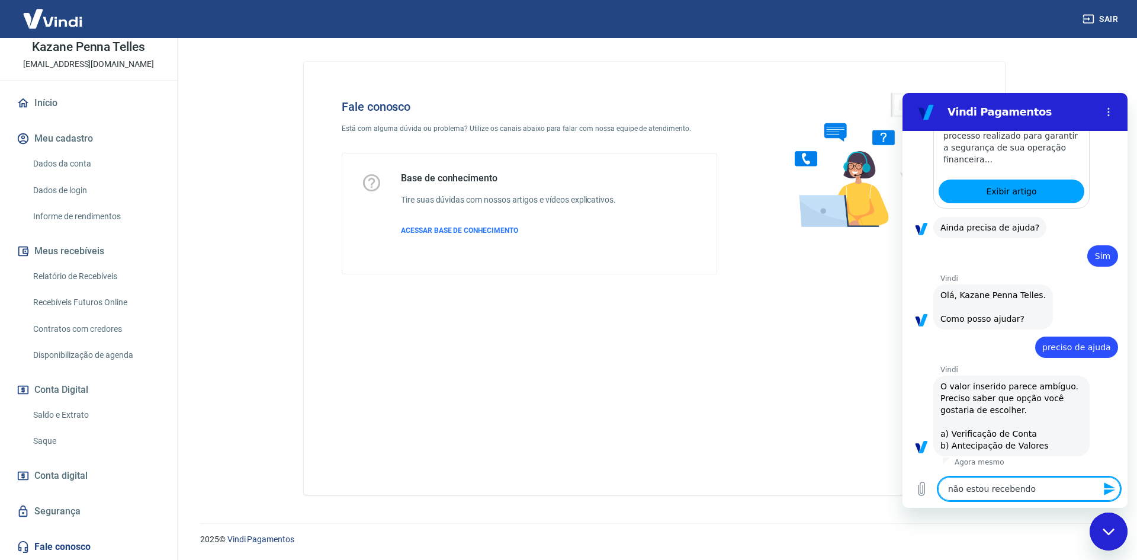
type textarea "não estou recebendo"
type textarea "x"
type textarea "não estou recebendo o"
type textarea "x"
type textarea "não estou recebendo o"
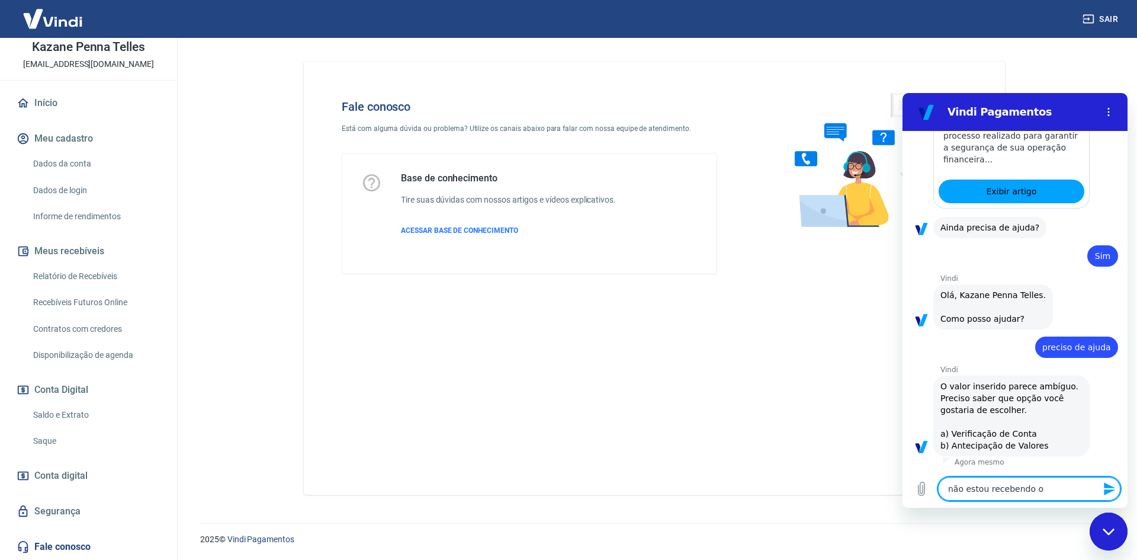
type textarea "x"
type textarea "não estou recebendo o c"
type textarea "x"
type textarea "não estou recebendo o có"
type textarea "x"
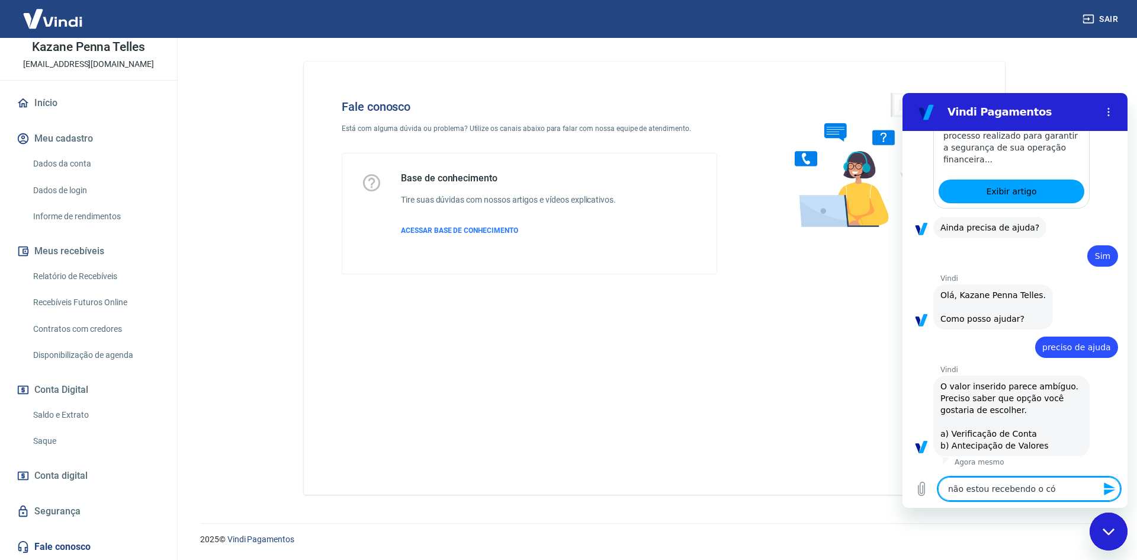
type textarea "não estou recebendo o cód"
type textarea "x"
type textarea "não estou recebendo o códi"
type textarea "x"
type textarea "não estou recebendo o códig"
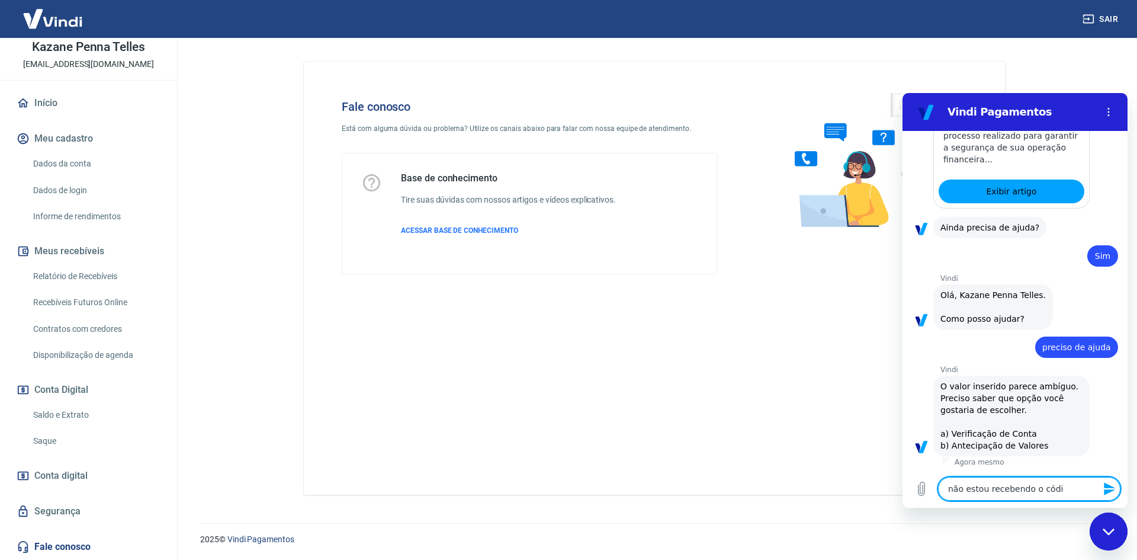
type textarea "x"
type textarea "não estou recebendo o código"
type textarea "x"
type textarea "não estou recebendo o código"
type textarea "x"
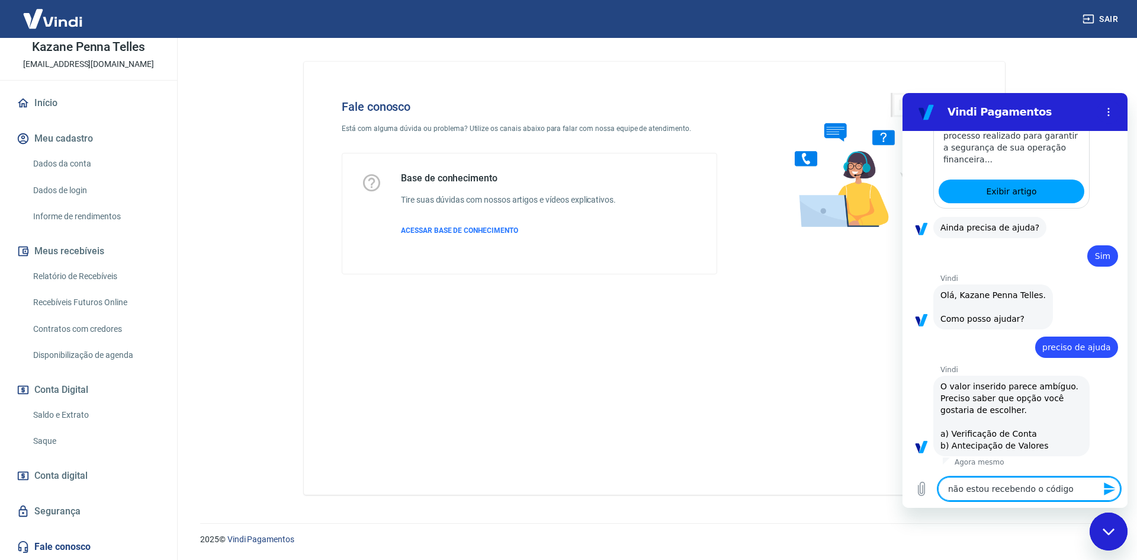
type textarea "não estou recebendo o código d"
type textarea "x"
type textarea "não estou recebendo o código de"
type textarea "x"
type textarea "não estou recebendo o código de"
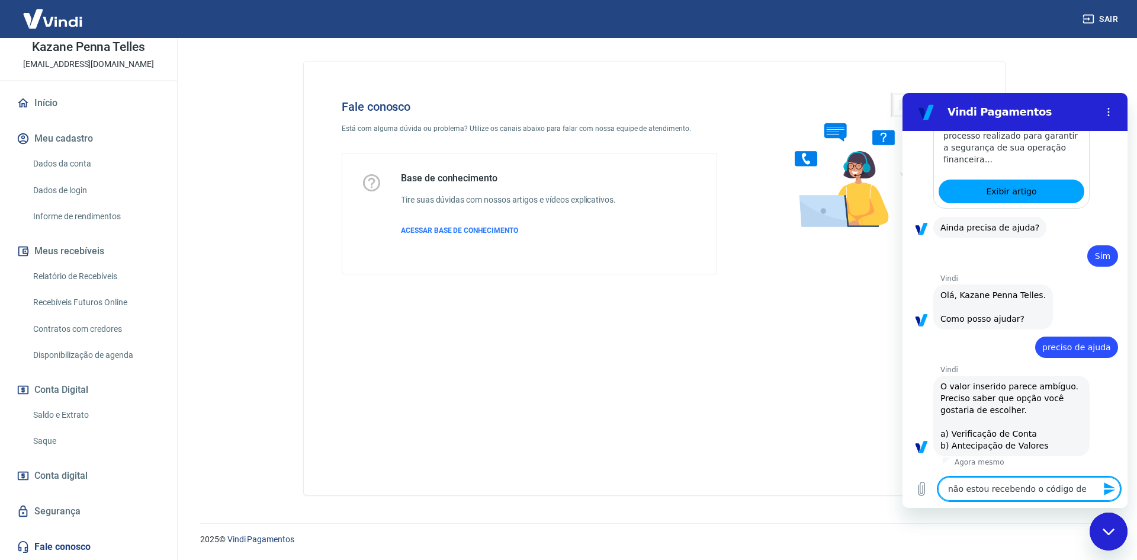
type textarea "x"
type textarea "não estou recebendo o código de v"
type textarea "x"
type textarea "não estou recebendo o código de ve"
type textarea "x"
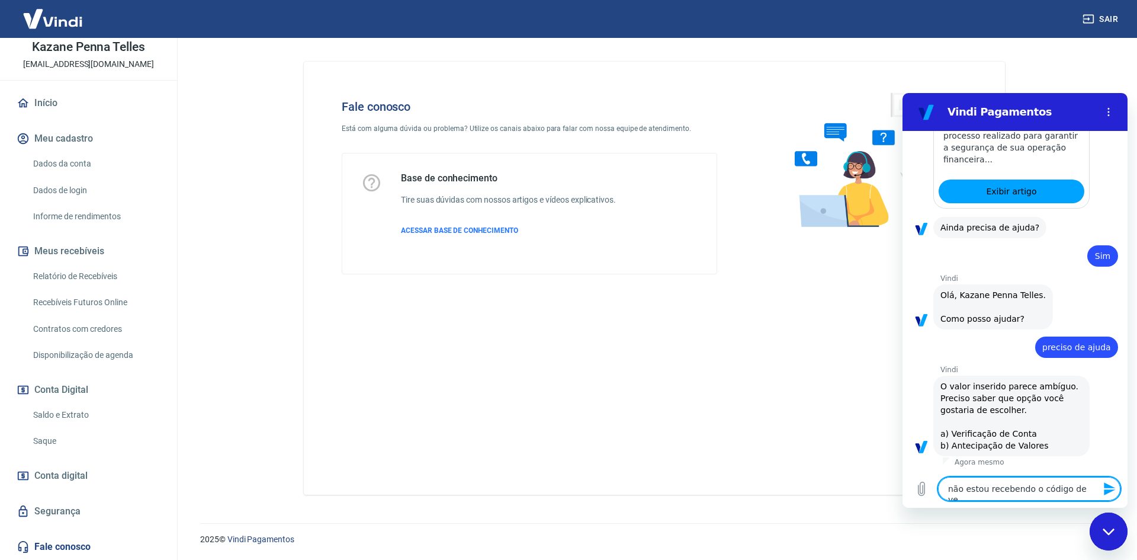
type textarea "não estou recebendo o código de ver"
type textarea "x"
type textarea "não estou recebendo o código de veri"
type textarea "x"
type textarea "não estou recebendo o código de verif"
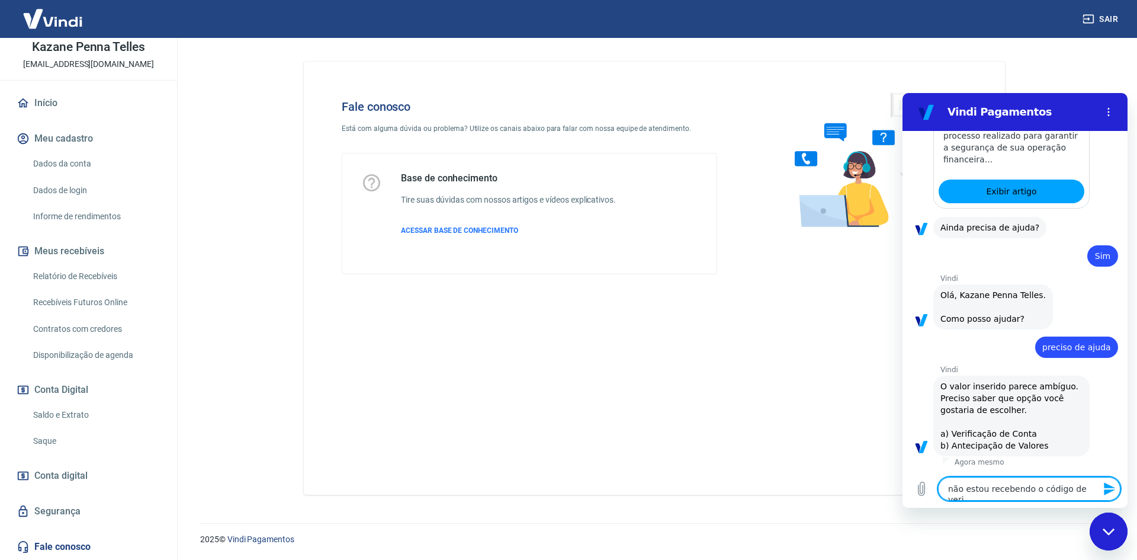
type textarea "x"
type textarea "não estou recebendo o código de verifi"
type textarea "x"
type textarea "não estou recebendo o código de verific"
type textarea "x"
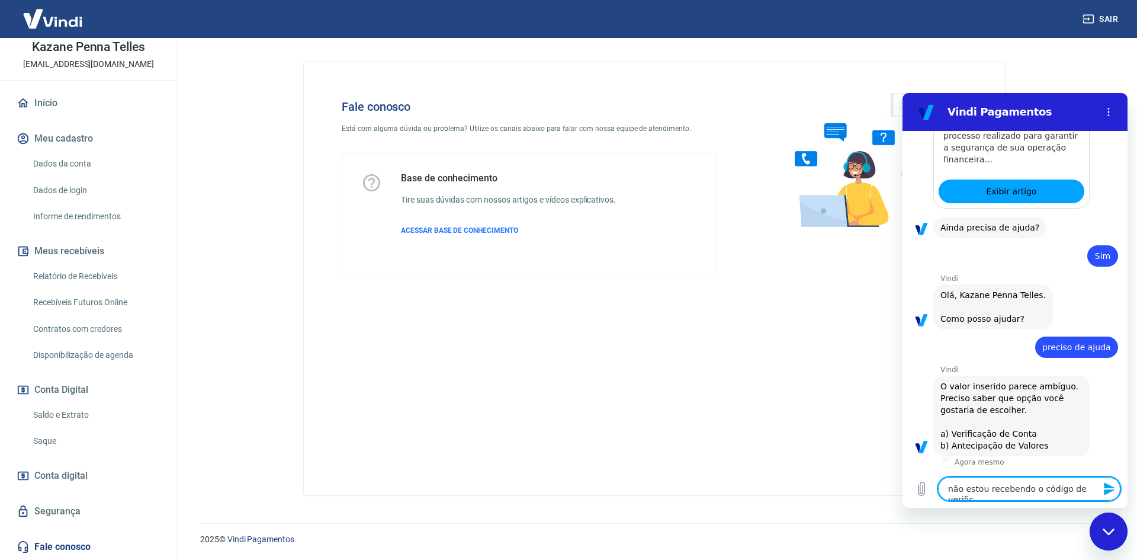
type textarea "não estou recebendo o código de verifica"
type textarea "x"
type textarea "não estou recebendo o código de verificaç"
type textarea "x"
type textarea "não estou recebendo o código de verificaçã"
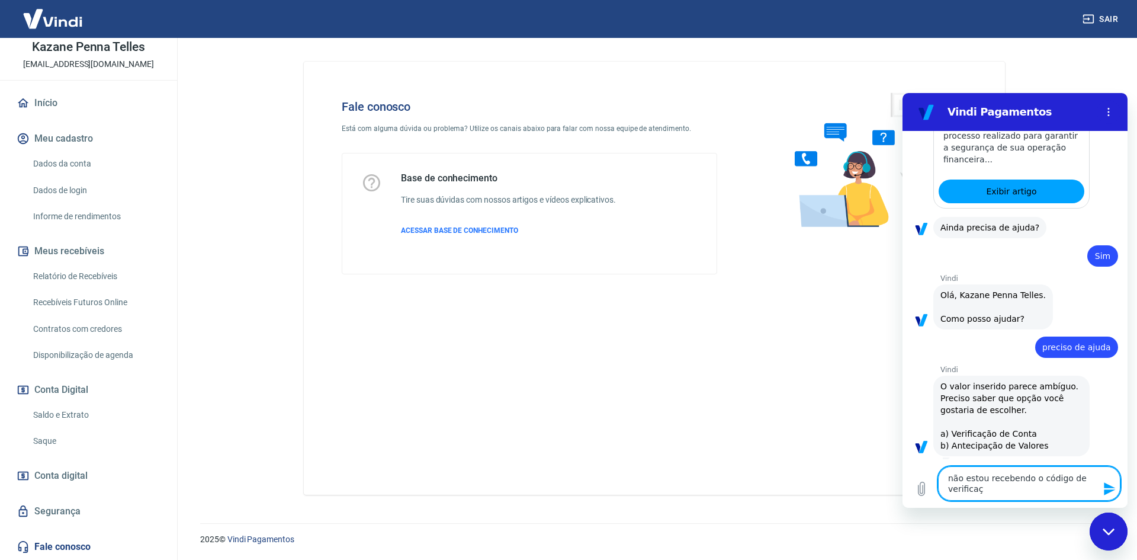
type textarea "x"
type textarea "não estou recebendo o código de verificação"
type textarea "x"
type textarea "não estou recebendo o código de verificação"
type textarea "x"
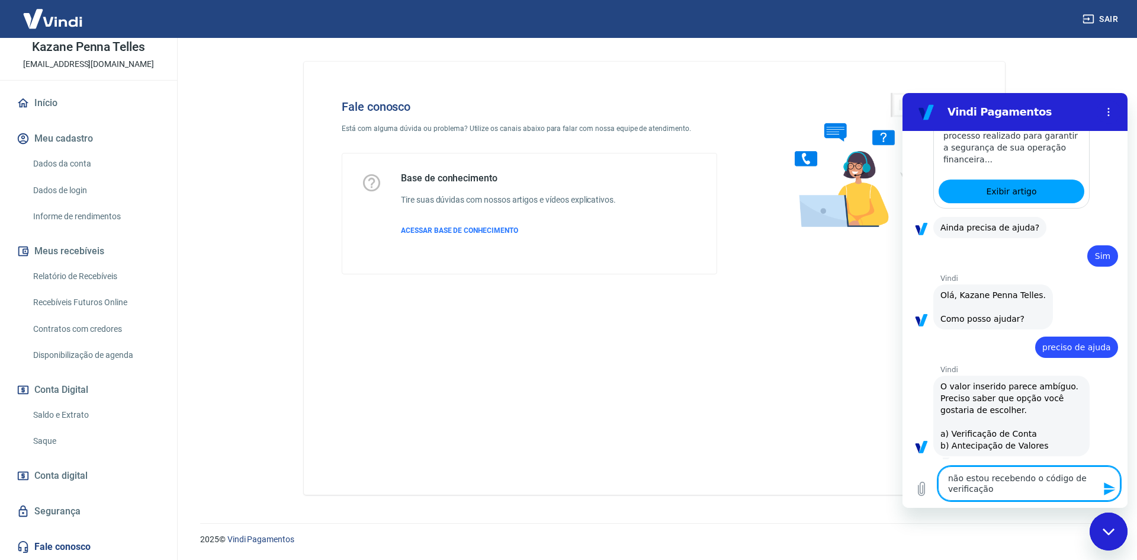
type textarea "não estou recebendo o código de verificação p"
type textarea "x"
type textarea "não estou recebendo o código de verificação pa"
type textarea "x"
type textarea "não estou recebendo o código de verificação par"
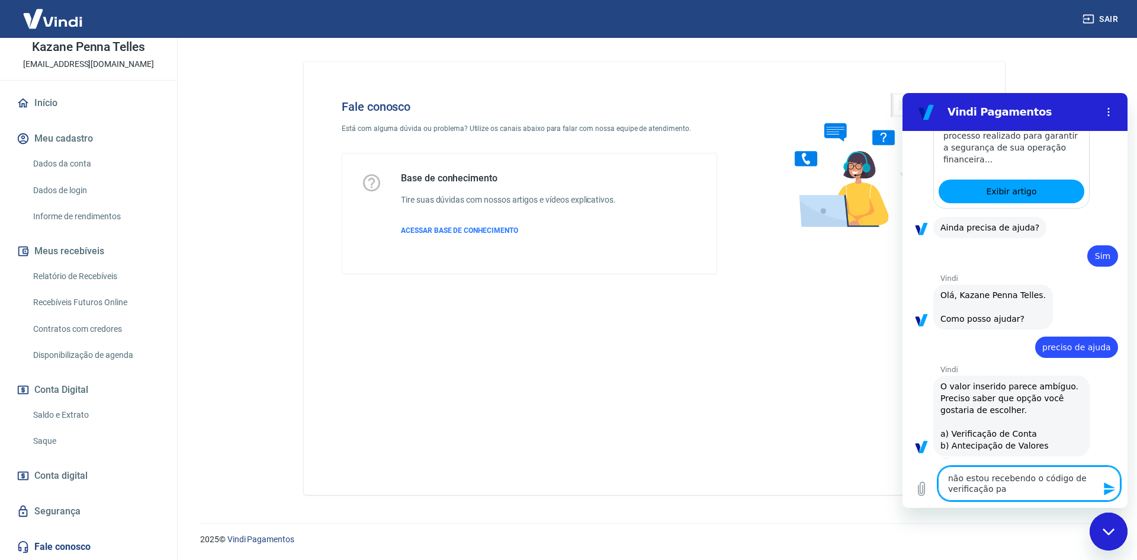
type textarea "x"
type textarea "não estou recebendo o código de verificação para"
type textarea "x"
type textarea "não estou recebendo o código de verificação para"
type textarea "x"
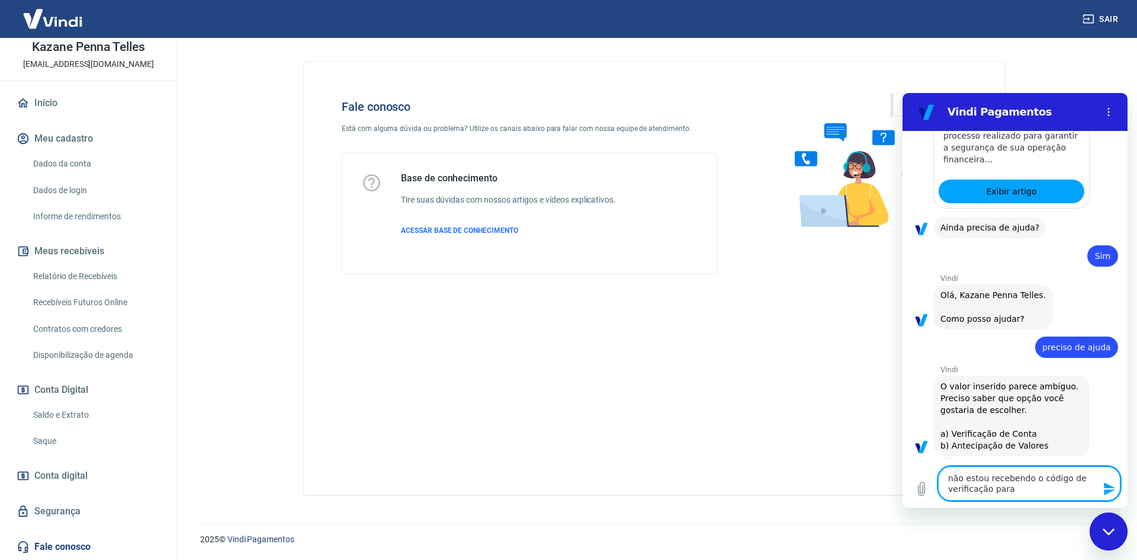
type textarea "não estou recebendo o código de verificação para s"
type textarea "x"
type textarea "não estou recebendo o código de verificação para sa"
type textarea "x"
type textarea "não estou recebendo o código de verificação para sac"
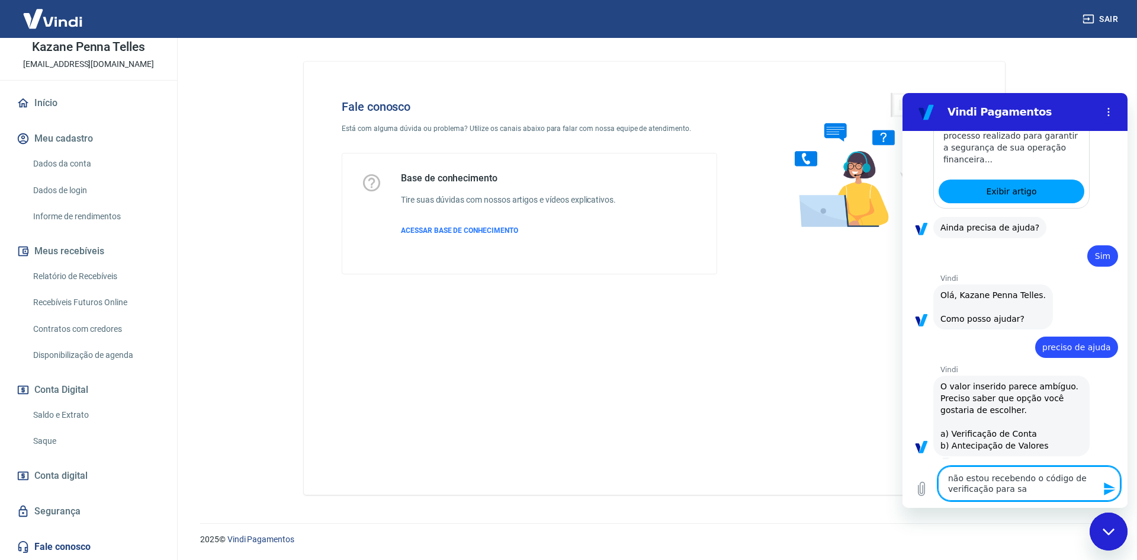
type textarea "x"
type textarea "não estou recebendo o código de verificação para saca"
type textarea "x"
type textarea "não estou recebendo o código de verificação para sacar"
type textarea "x"
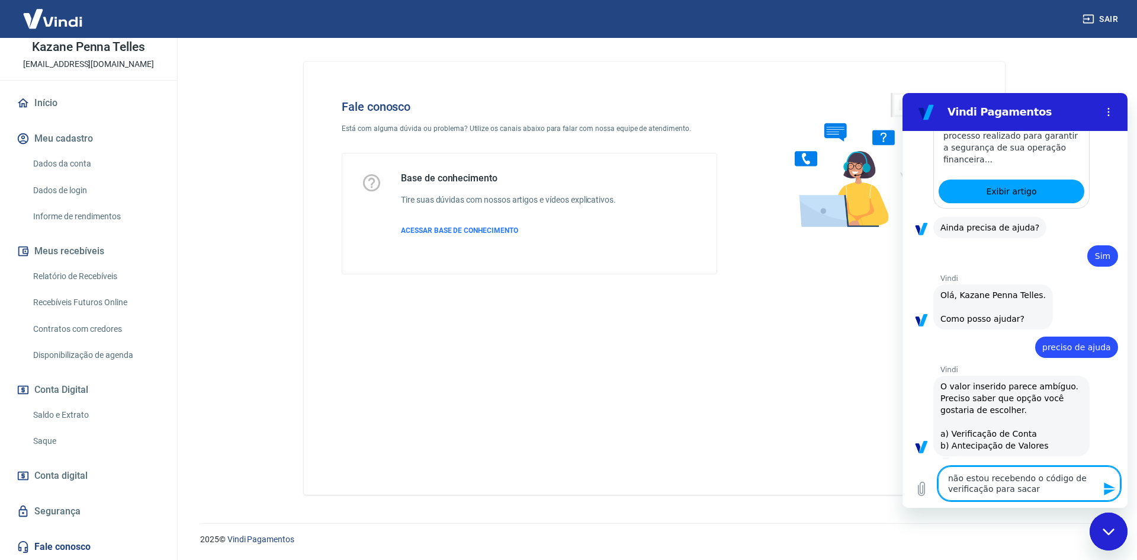
type textarea "não estou recebendo o código de verificação para sacar"
type textarea "x"
type textarea "não estou recebendo o código de verificação para sacar m"
type textarea "x"
type textarea "não estou recebendo o código de verificação para sacar me"
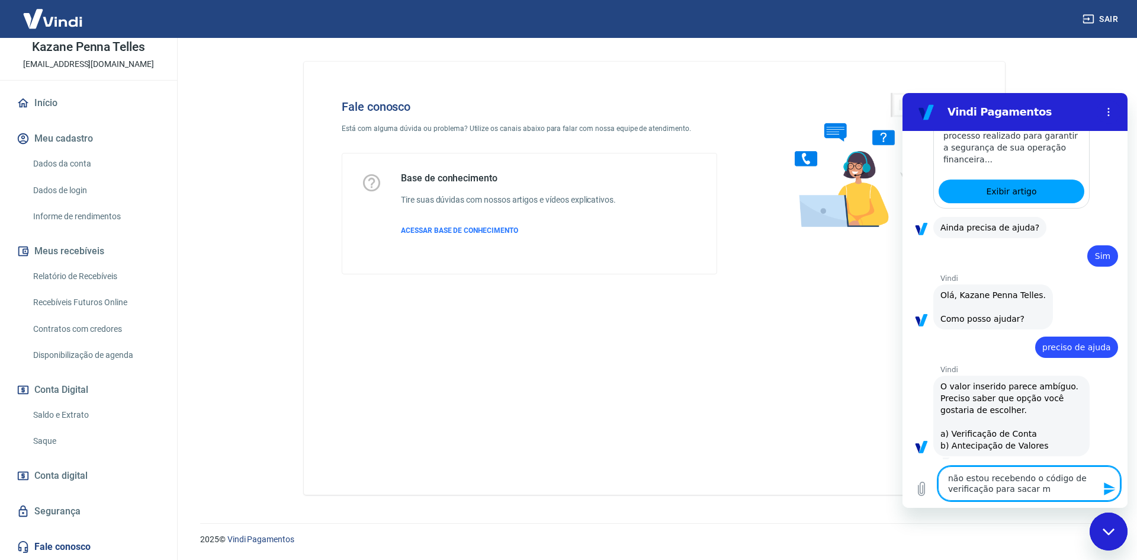
type textarea "x"
type textarea "não estou recebendo o código de verificação para sacar meu"
type textarea "x"
type textarea "não estou recebendo o código de verificação para sacar meu"
type textarea "x"
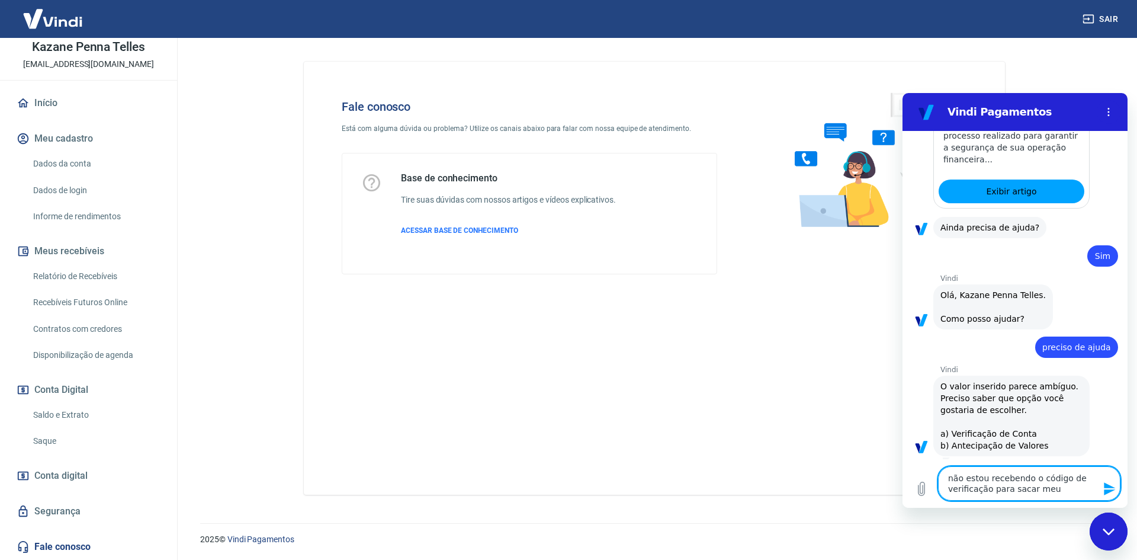
type textarea "não estou recebendo o código de verificação para sacar meu d"
type textarea "x"
type textarea "não estou recebendo o código de verificação para sacar meu di"
type textarea "x"
type textarea "não estou recebendo o código de verificação para sacar meu din"
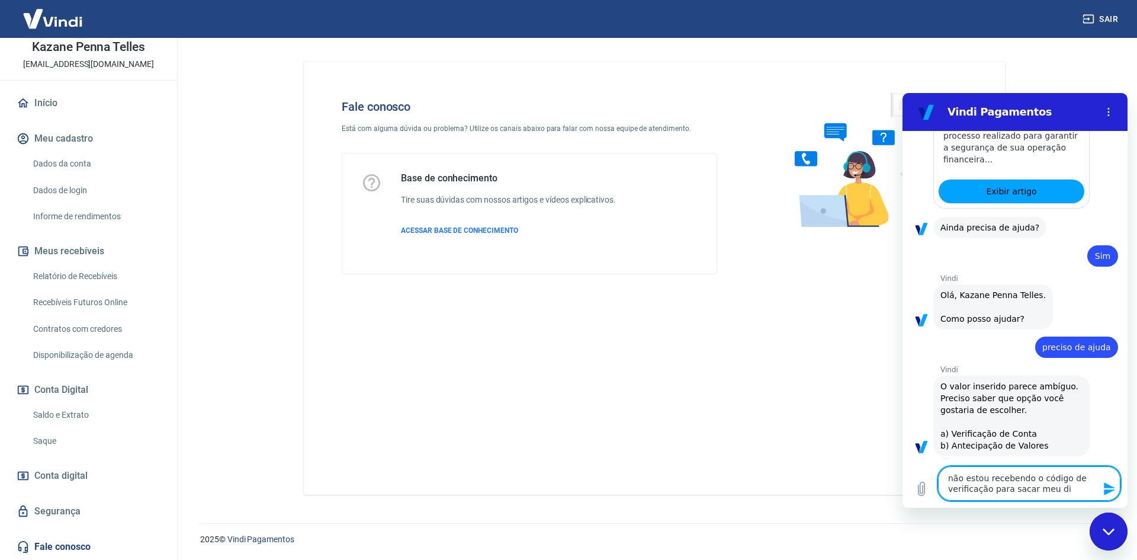
type textarea "x"
type textarea "não estou recebendo o código de verificação para sacar meu dinh"
type textarea "x"
type textarea "não estou recebendo o código de verificação para sacar meu dinhe"
type textarea "x"
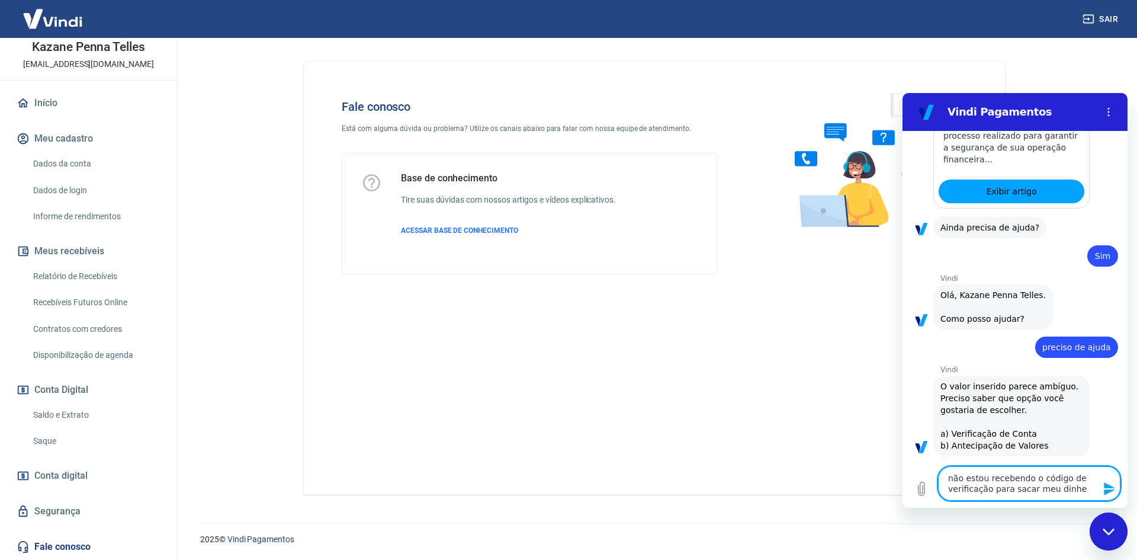
type textarea "não estou recebendo o código de verificação para sacar meu dinhei"
type textarea "x"
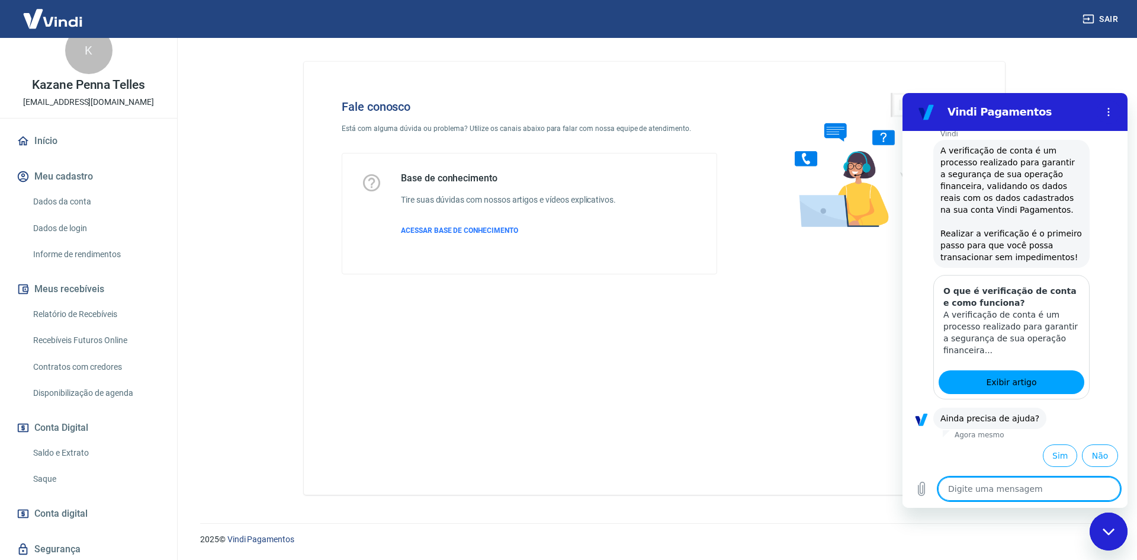
scroll to position [0, 0]
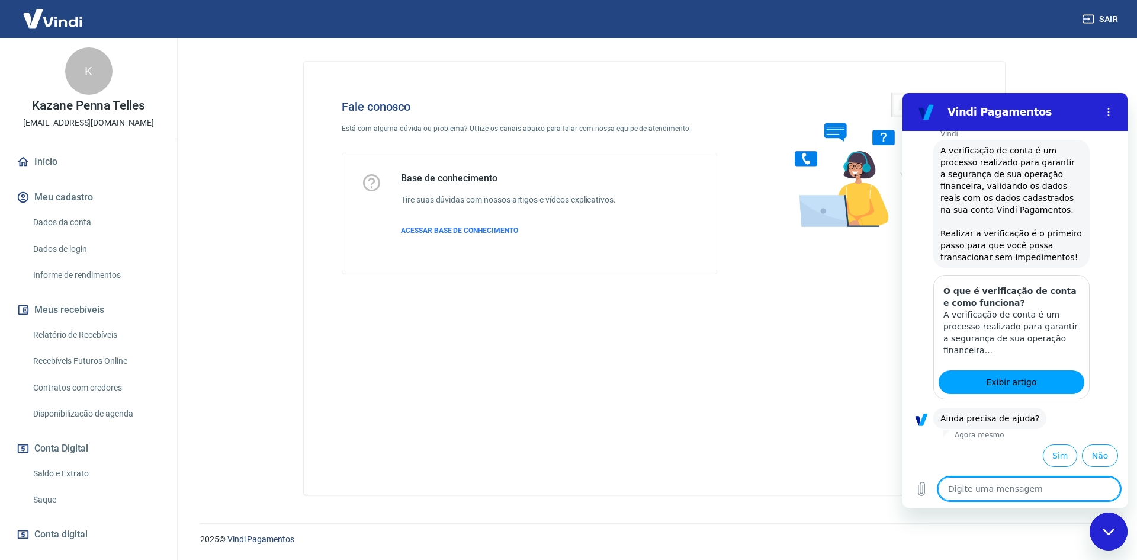
click at [1051, 498] on textarea at bounding box center [1029, 489] width 182 height 24
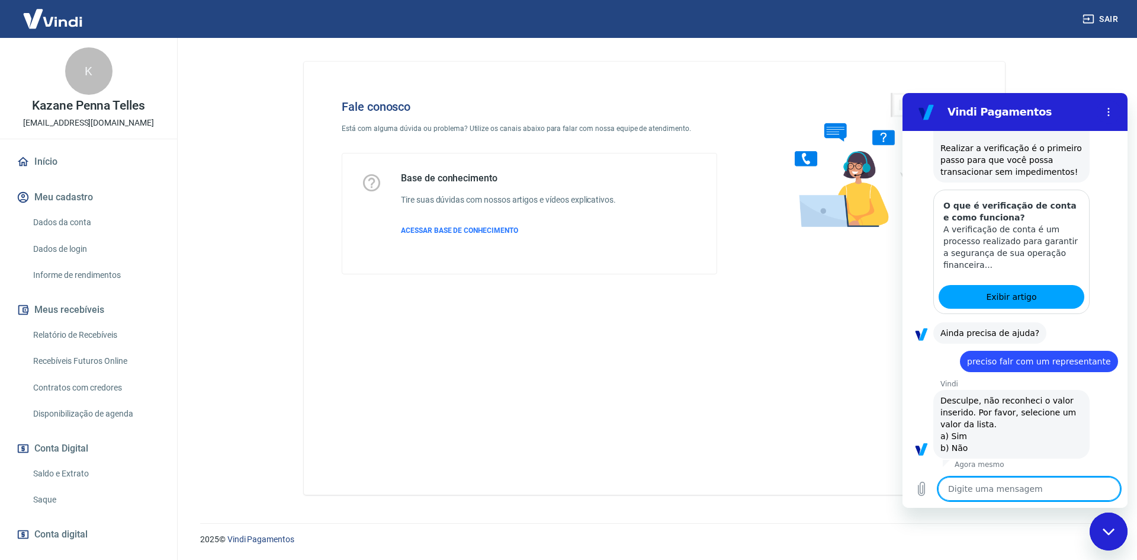
scroll to position [798, 0]
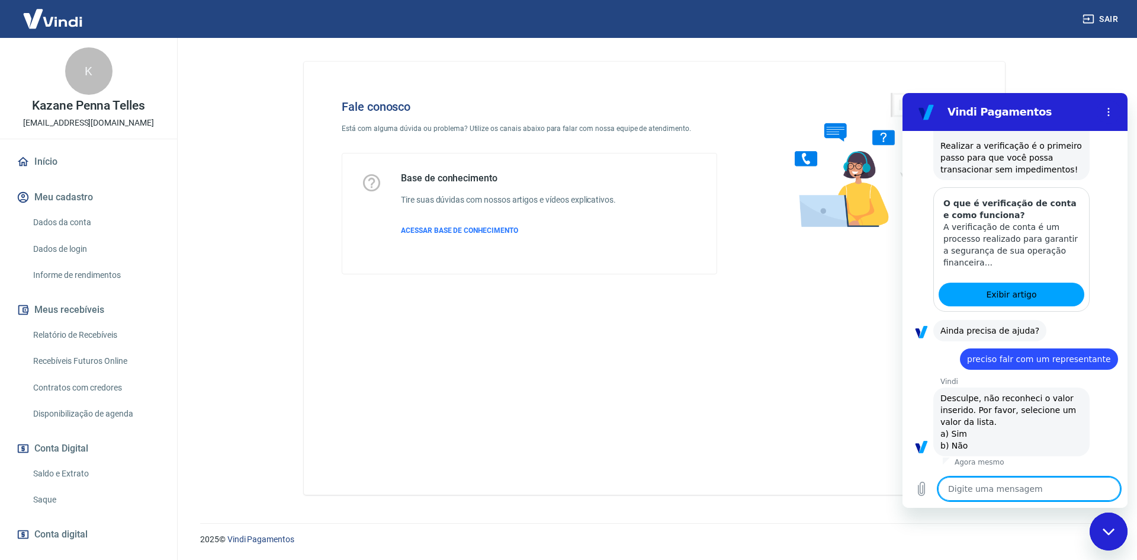
click at [984, 483] on textarea at bounding box center [1029, 489] width 182 height 24
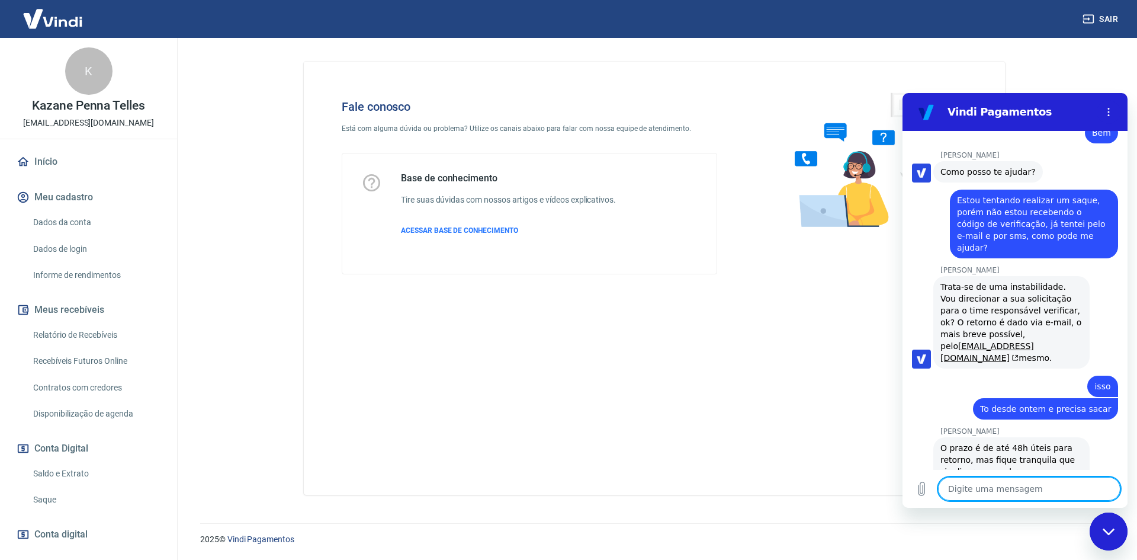
scroll to position [1523, 0]
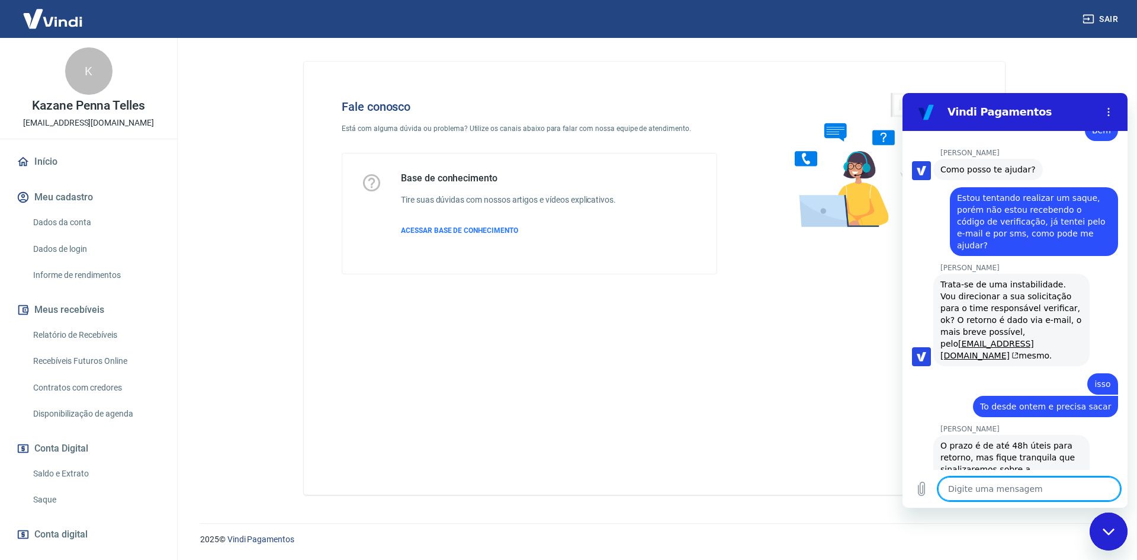
click at [1025, 489] on textarea at bounding box center [1029, 489] width 182 height 24
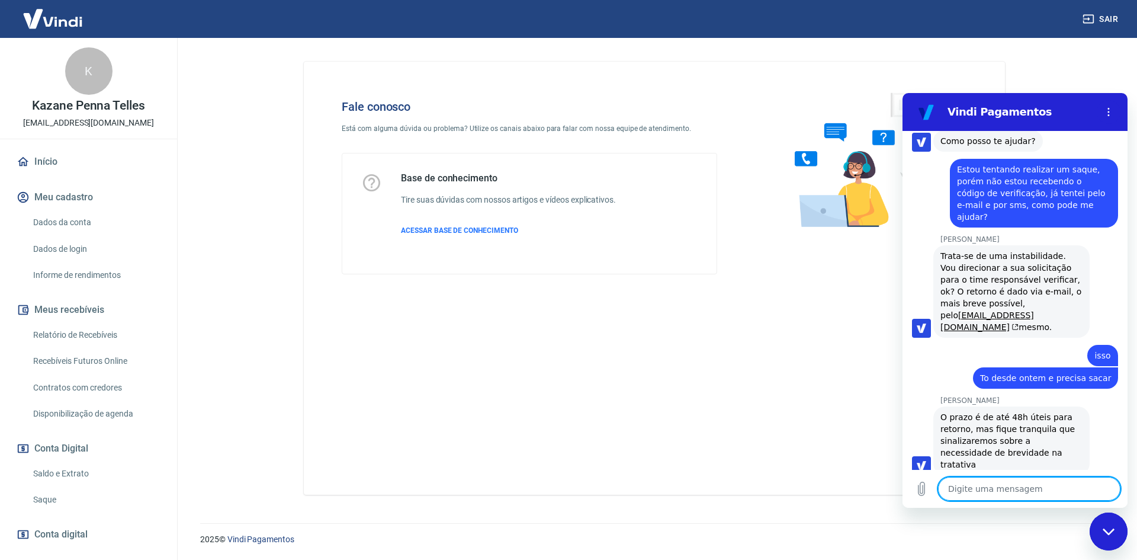
scroll to position [1590, 0]
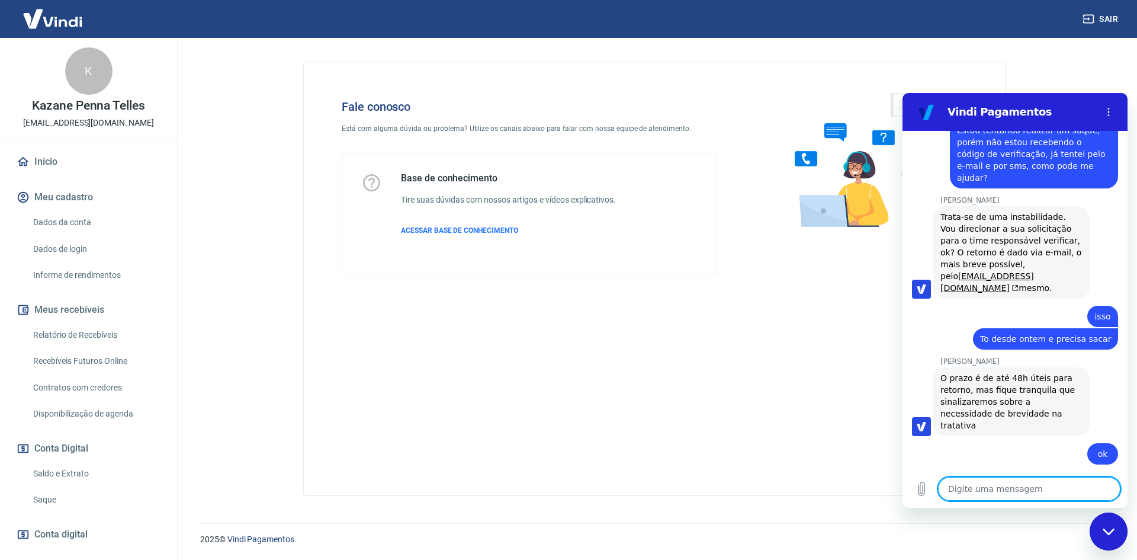
click at [1011, 488] on textarea at bounding box center [1029, 489] width 182 height 24
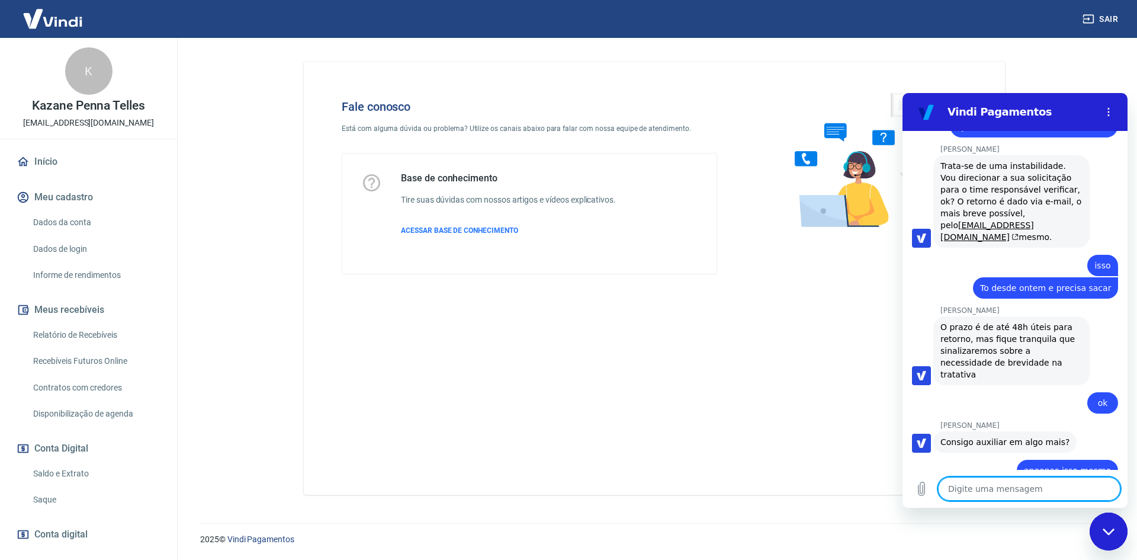
scroll to position [1704, 0]
